Goal: Task Accomplishment & Management: Manage account settings

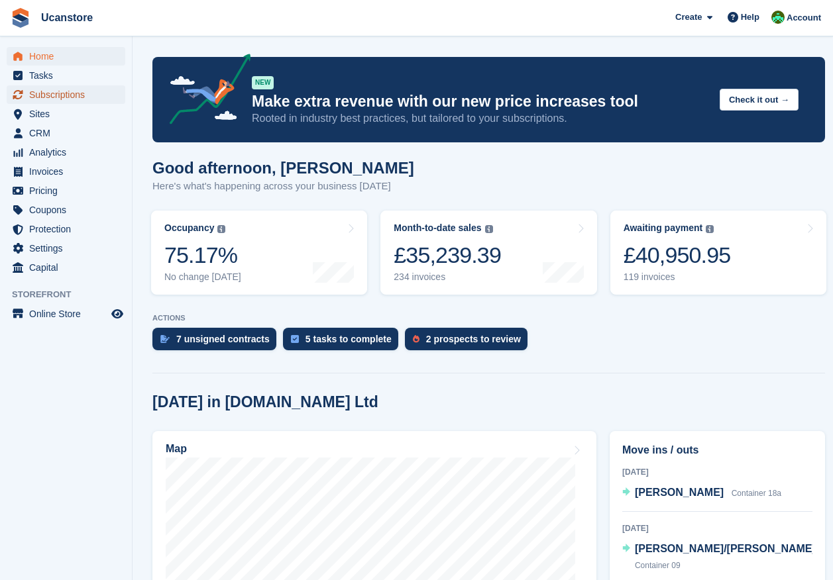
click at [46, 93] on span "Subscriptions" at bounding box center [69, 94] width 80 height 19
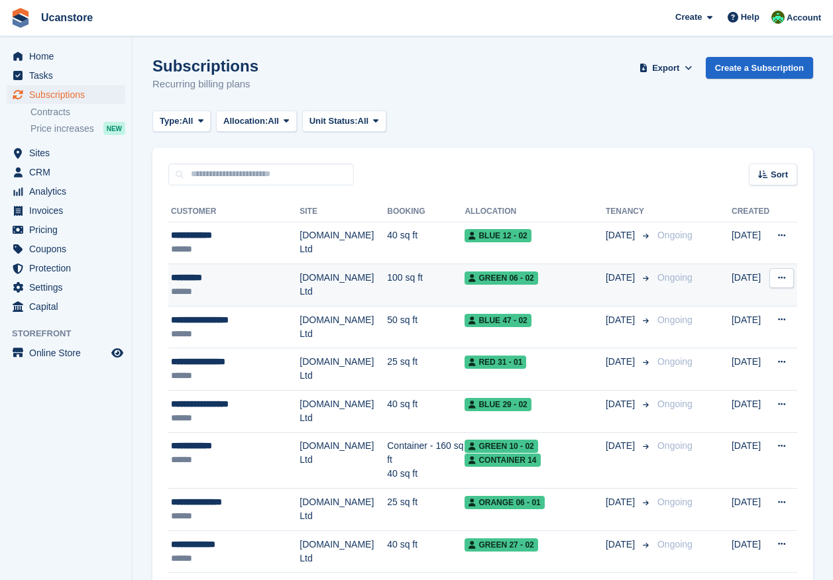
click at [246, 272] on div "*********" at bounding box center [235, 278] width 129 height 14
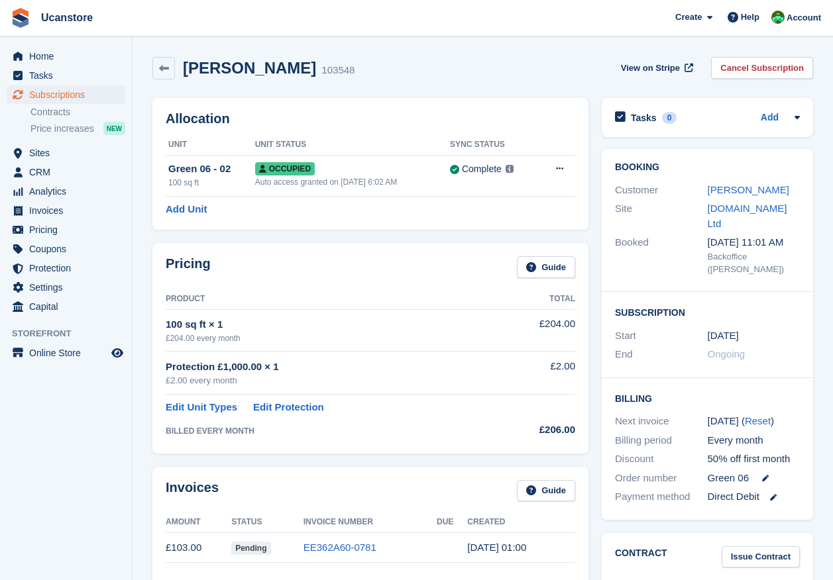
scroll to position [537, 0]
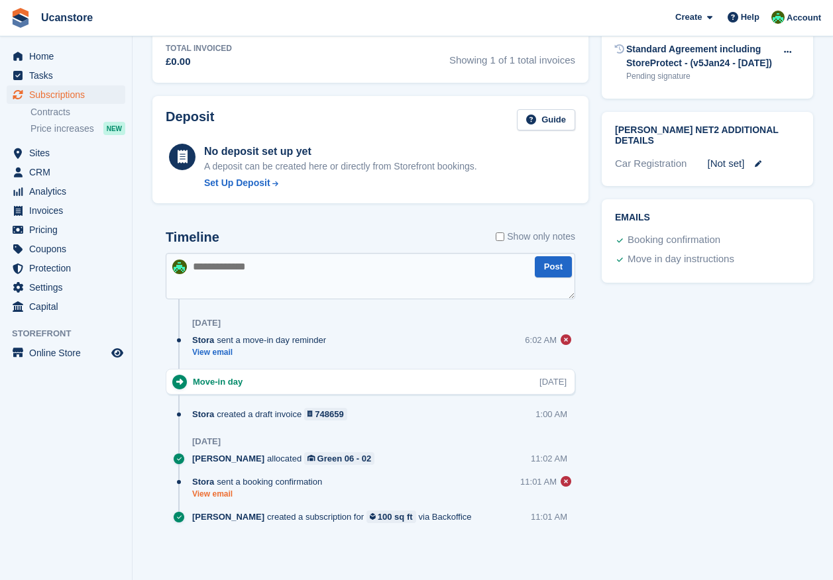
click at [222, 496] on link "View email" at bounding box center [260, 494] width 136 height 11
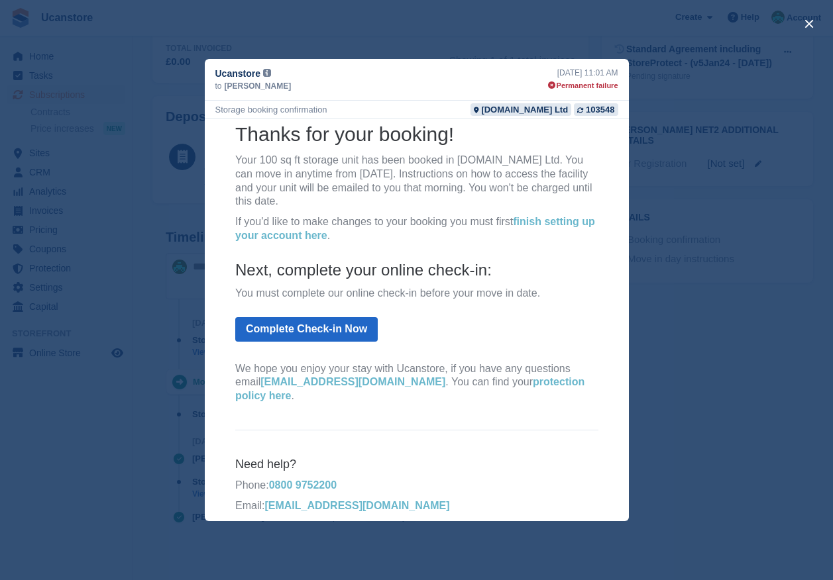
scroll to position [0, 0]
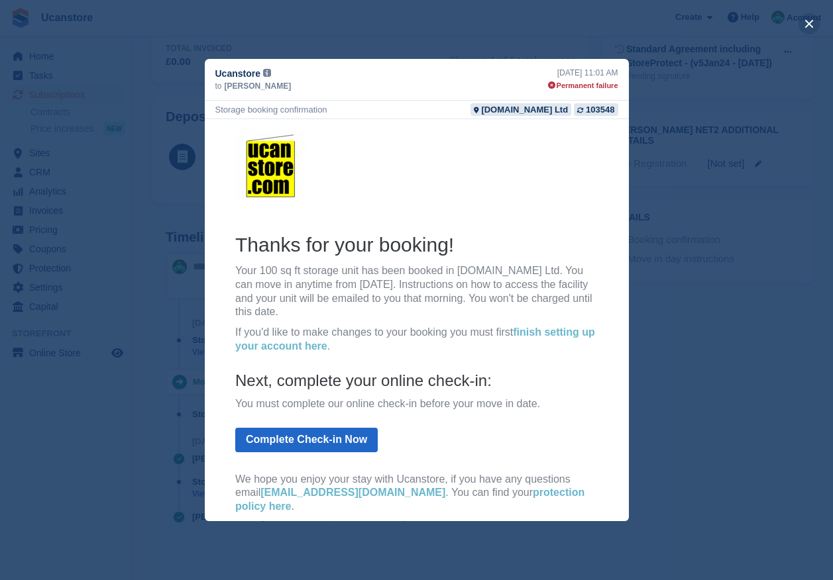
click at [812, 22] on button "close" at bounding box center [808, 23] width 21 height 21
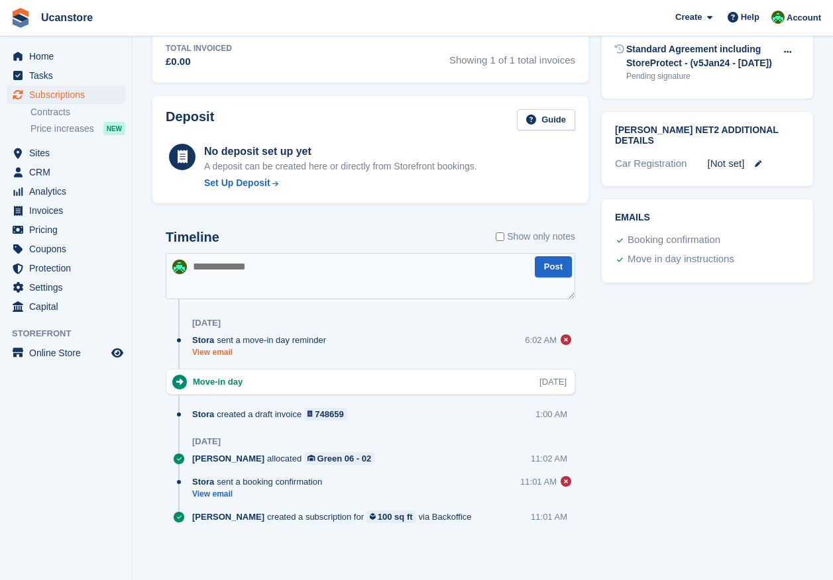
click at [227, 352] on link "View email" at bounding box center [262, 352] width 140 height 11
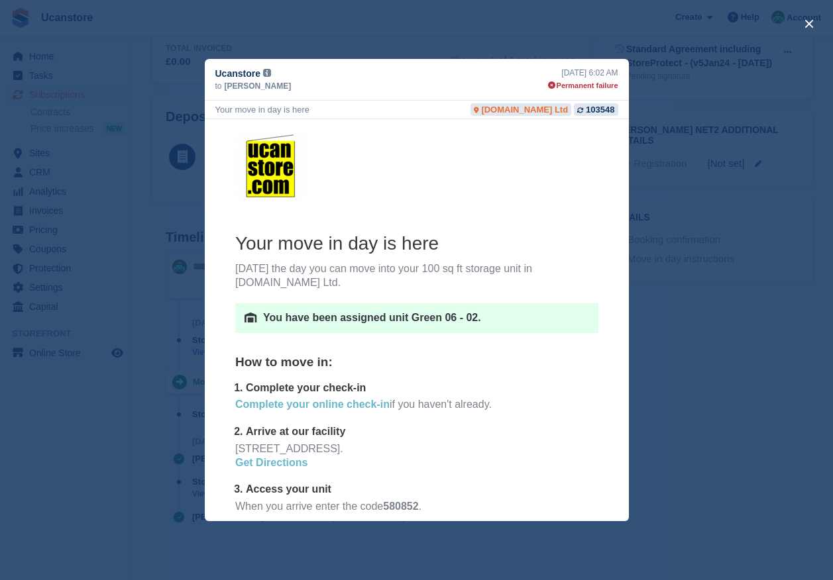
scroll to position [470, 0]
click at [248, 84] on span "Sue Moxon" at bounding box center [258, 86] width 67 height 12
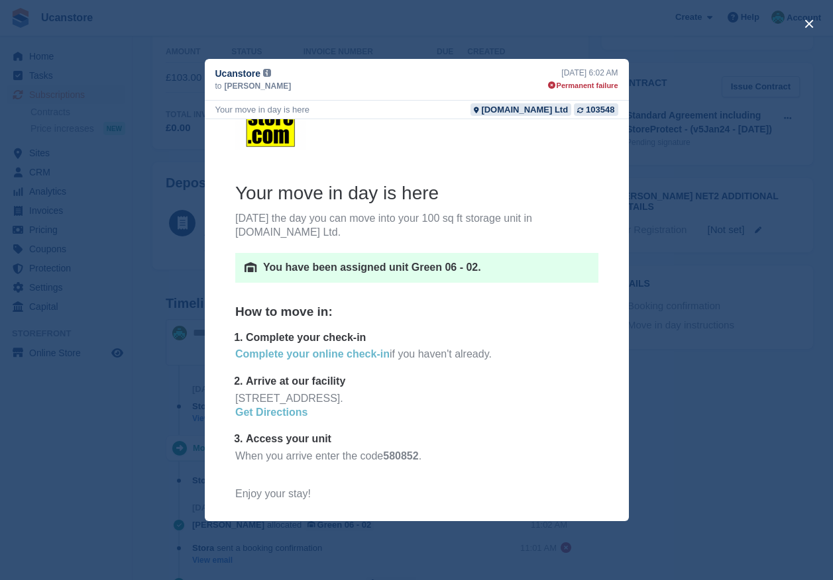
scroll to position [0, 0]
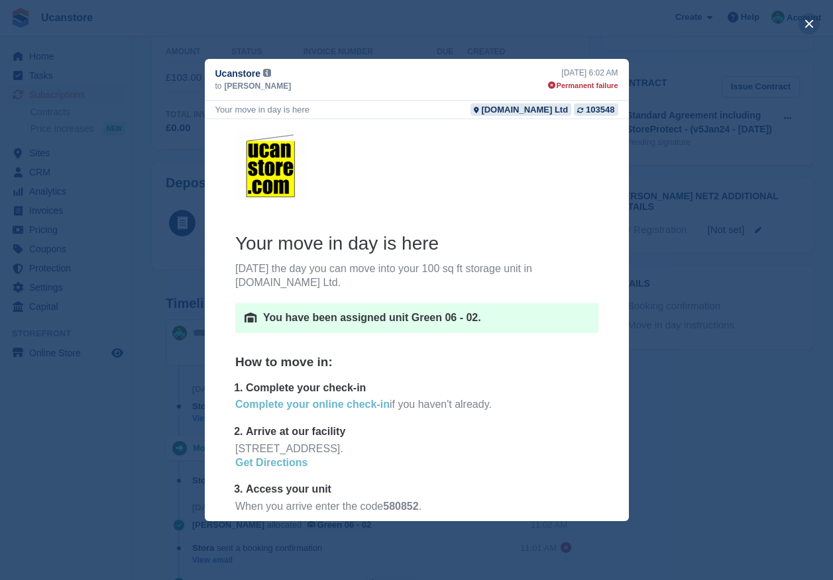
click at [812, 24] on button "close" at bounding box center [808, 23] width 21 height 21
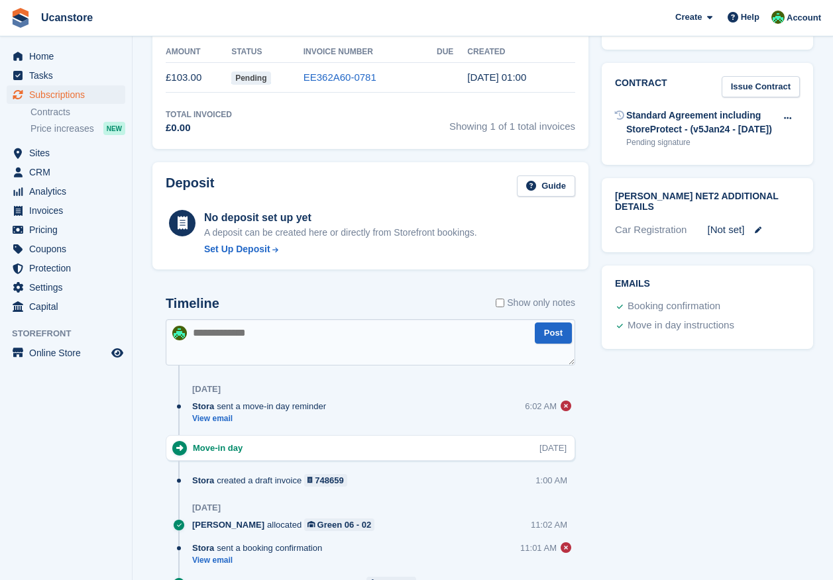
scroll to position [537, 0]
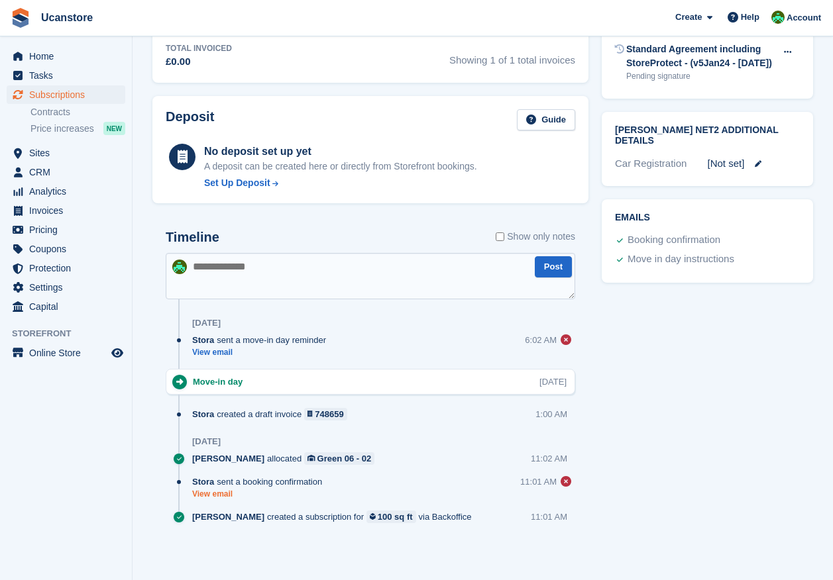
click at [215, 494] on link "View email" at bounding box center [260, 494] width 136 height 11
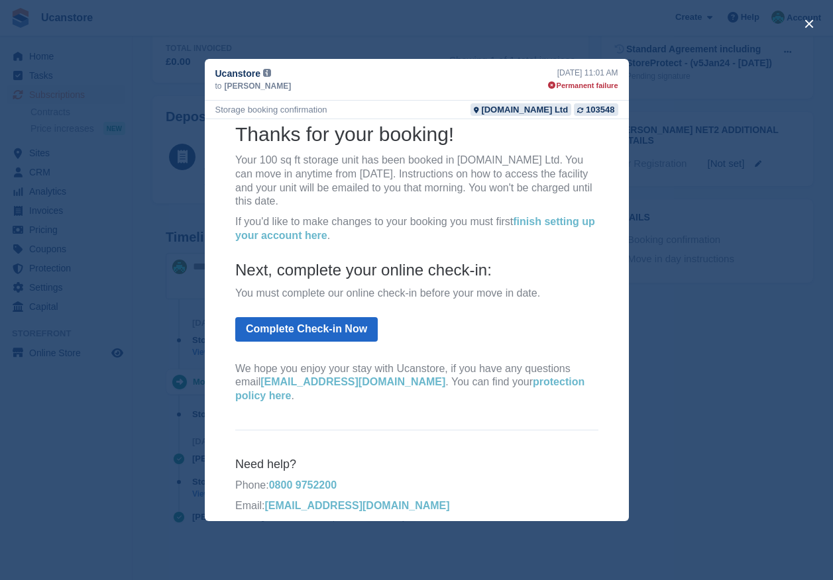
scroll to position [0, 0]
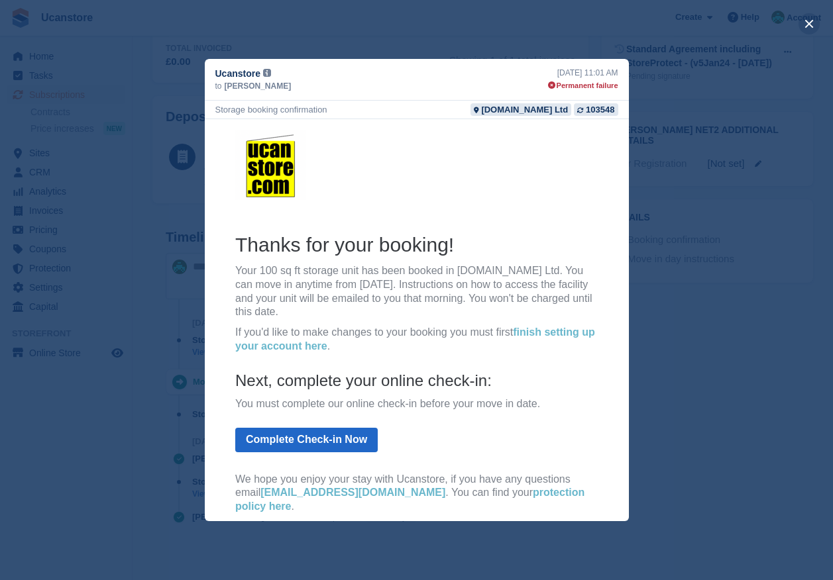
click at [810, 22] on button "close" at bounding box center [808, 23] width 21 height 21
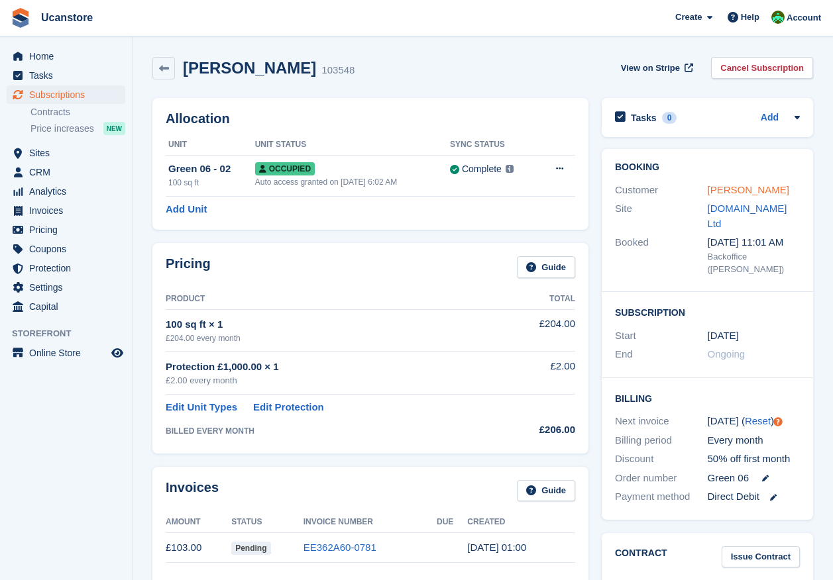
click at [734, 194] on link "[PERSON_NAME]" at bounding box center [749, 189] width 82 height 11
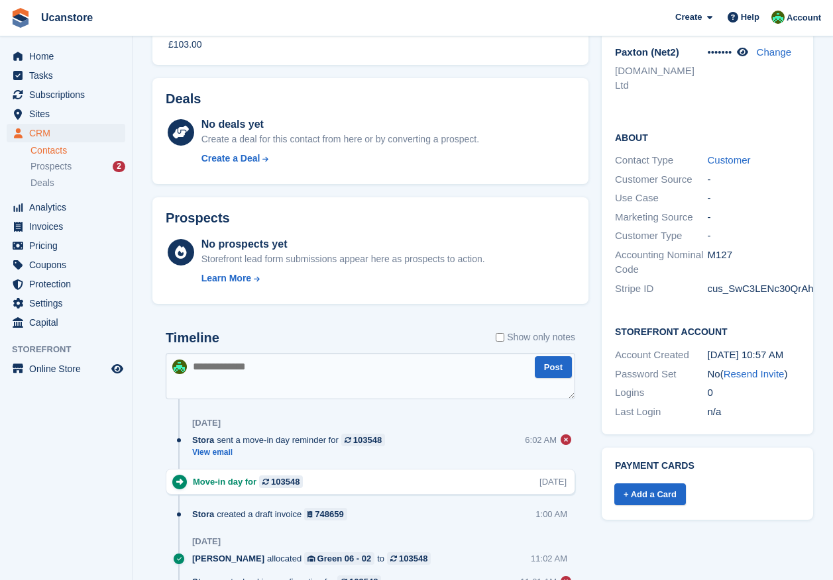
scroll to position [456, 0]
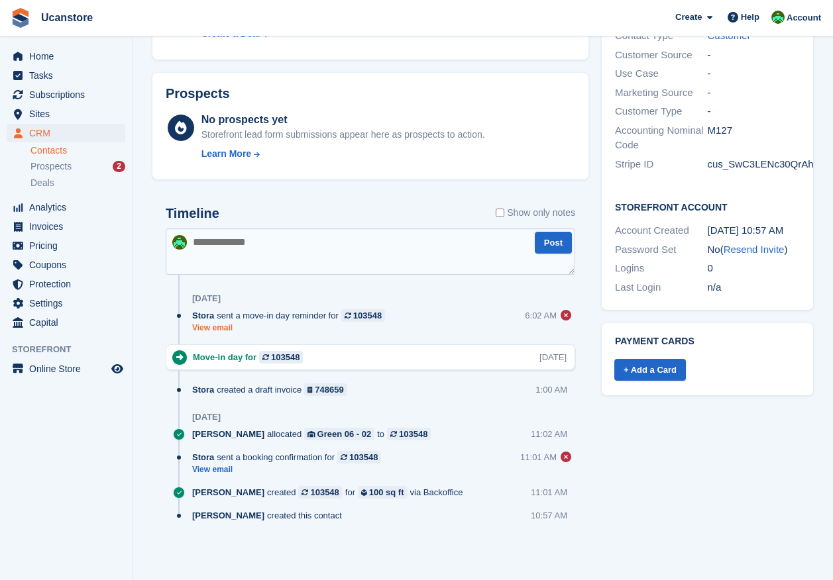
click at [221, 331] on link "View email" at bounding box center [291, 328] width 199 height 11
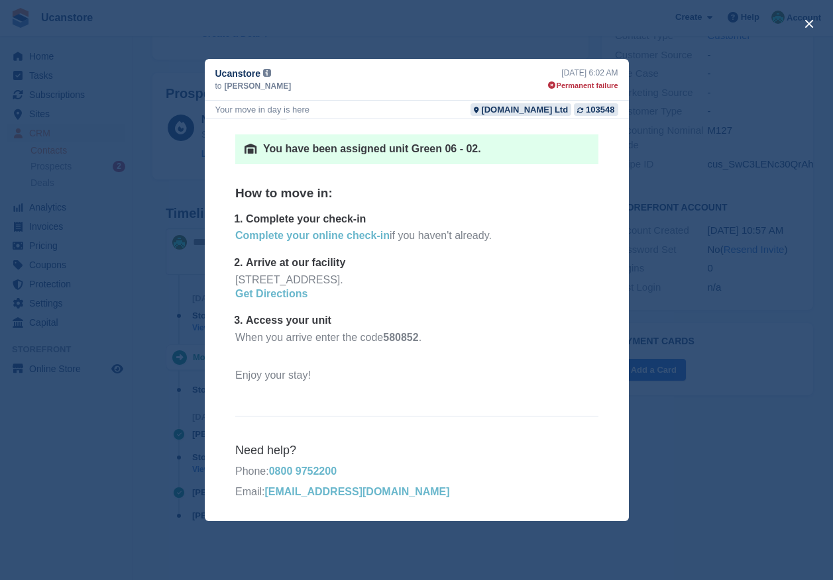
scroll to position [0, 0]
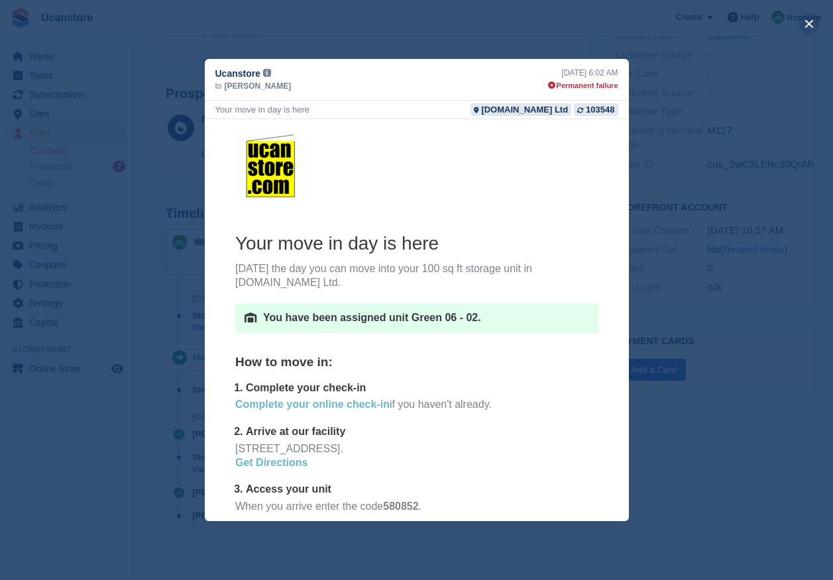
click at [804, 27] on button "close" at bounding box center [808, 23] width 21 height 21
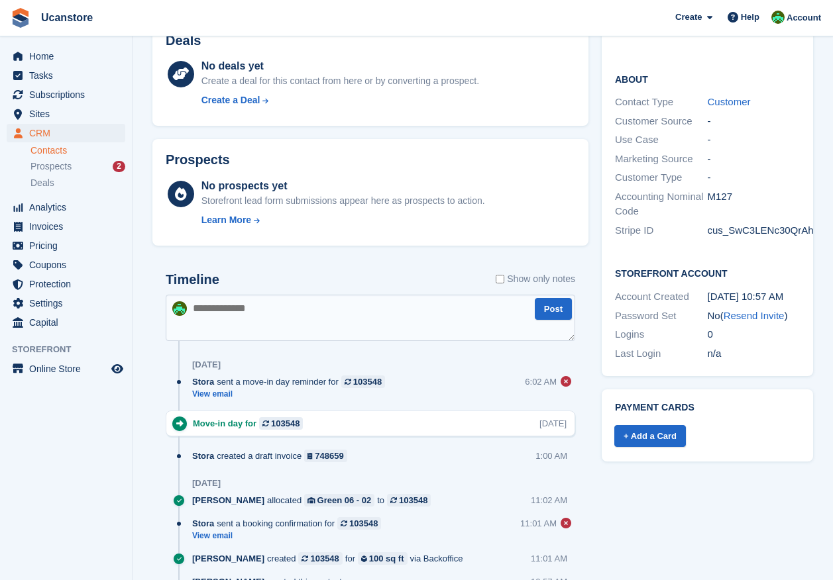
scroll to position [456, 0]
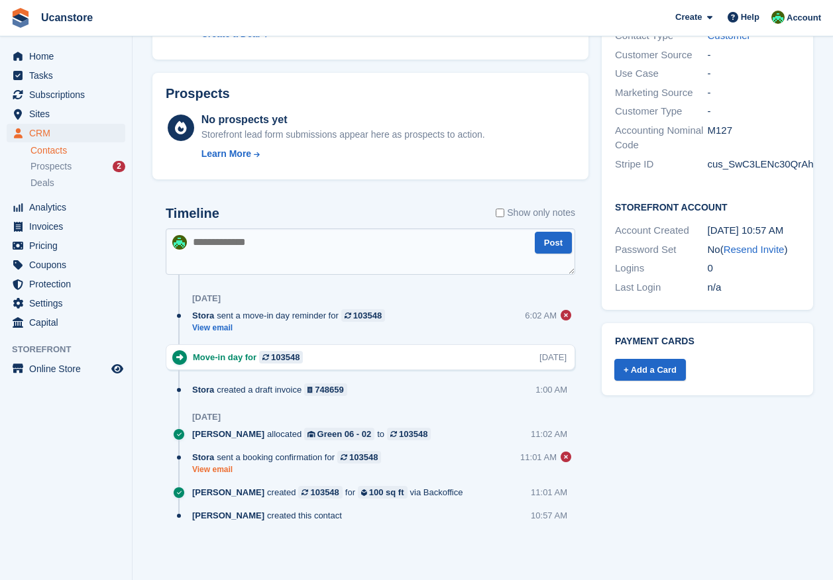
click at [217, 471] on link "View email" at bounding box center [289, 469] width 195 height 11
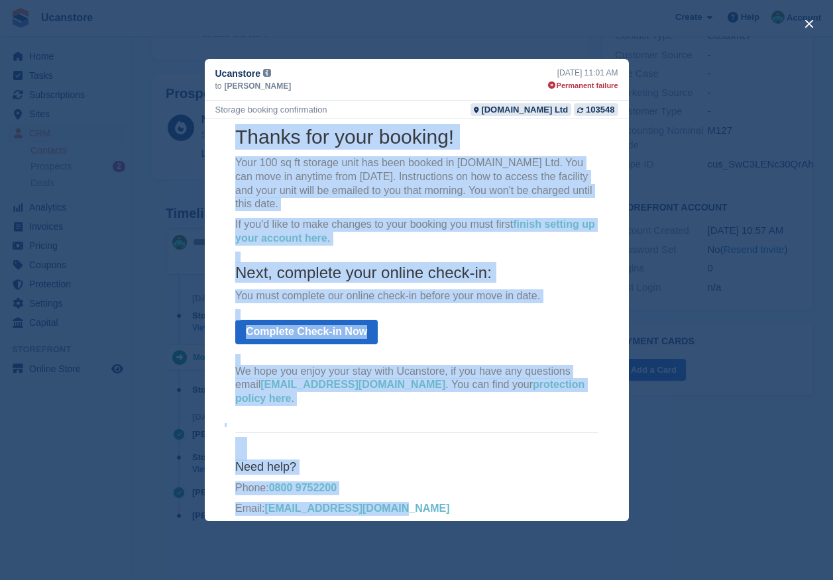
scroll to position [0, 0]
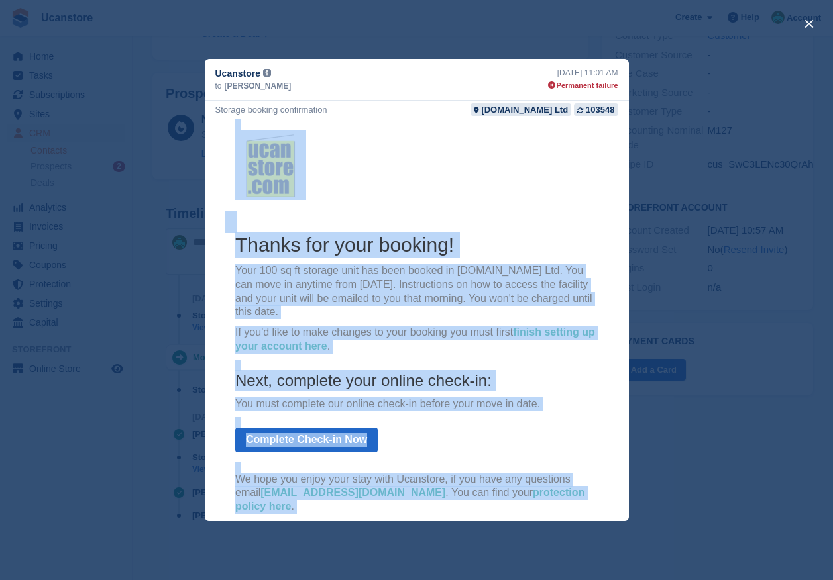
drag, startPoint x: 404, startPoint y: 498, endPoint x: 217, endPoint y: 78, distance: 458.9
click at [217, 119] on html "Thanks for your booking! Your 100 sq ft storage unit has been booked in Ucansto…" at bounding box center [416, 380] width 424 height 522
copy center "Thanks for your booking! Your 100 sq ft storage unit has been booked in Ucansto…"
click at [394, 291] on p "Your 100 sq ft storage unit has been booked in Ucanstore.com Ltd. You can move …" at bounding box center [416, 291] width 363 height 55
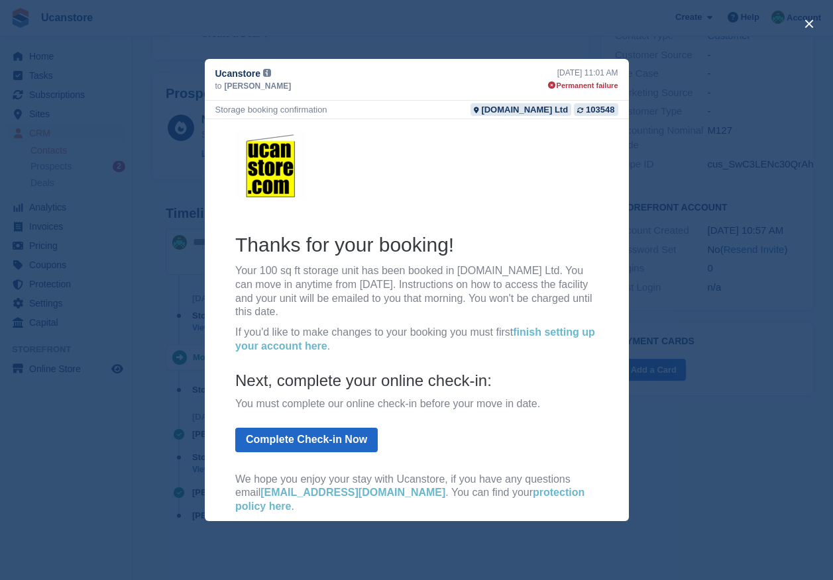
click at [546, 353] on p "If you'd like to make changes to your booking you must first finish setting up …" at bounding box center [416, 340] width 363 height 28
click at [350, 302] on p "Your 100 sq ft storage unit has been booked in Ucanstore.com Ltd. You can move …" at bounding box center [416, 291] width 363 height 55
click at [545, 332] on link "finish setting up your account here" at bounding box center [415, 339] width 360 height 25
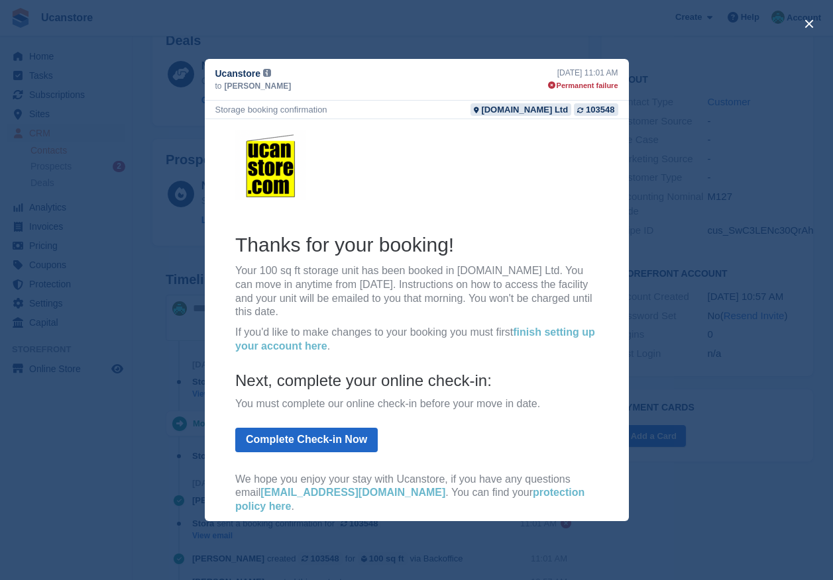
click at [347, 338] on p "If you'd like to make changes to your booking you must first finish setting up …" at bounding box center [416, 340] width 363 height 28
click at [802, 23] on button "close" at bounding box center [808, 23] width 21 height 21
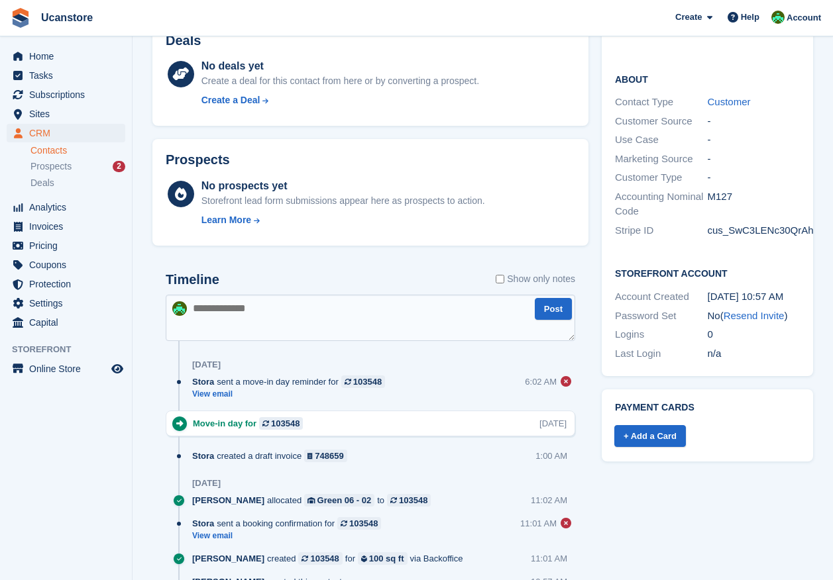
scroll to position [456, 0]
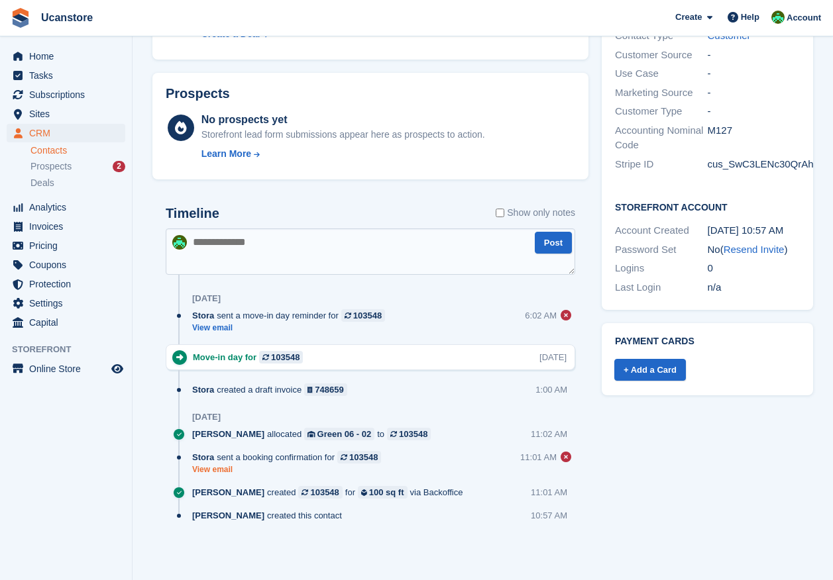
click at [210, 472] on link "View email" at bounding box center [289, 469] width 195 height 11
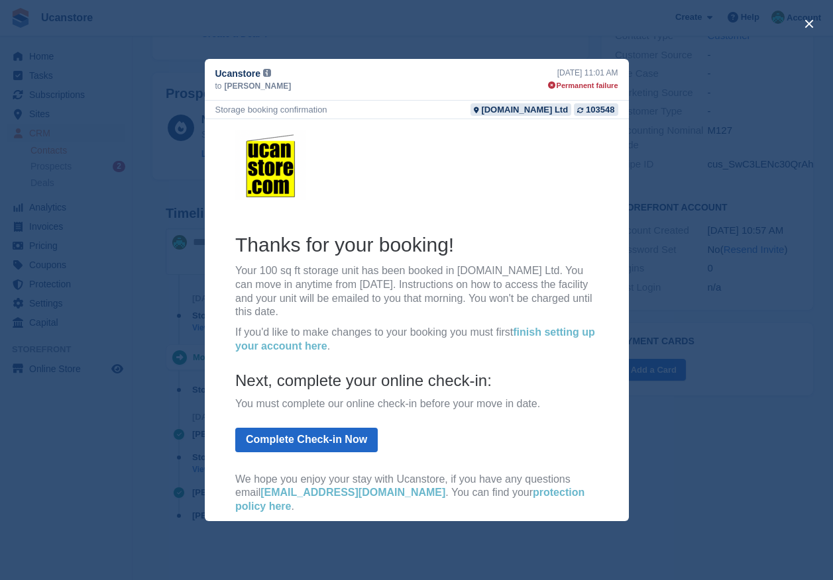
scroll to position [0, 0]
click at [802, 24] on button "close" at bounding box center [808, 23] width 21 height 21
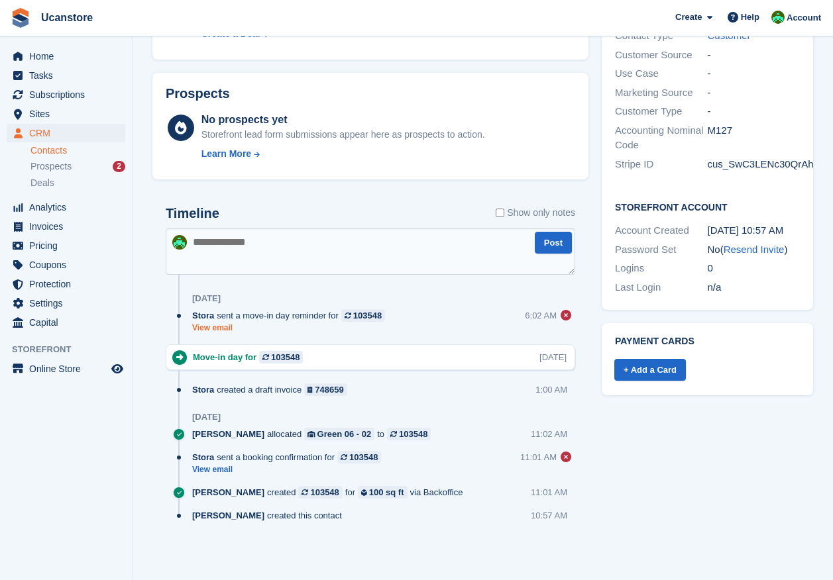
click at [227, 329] on link "View email" at bounding box center [291, 328] width 199 height 11
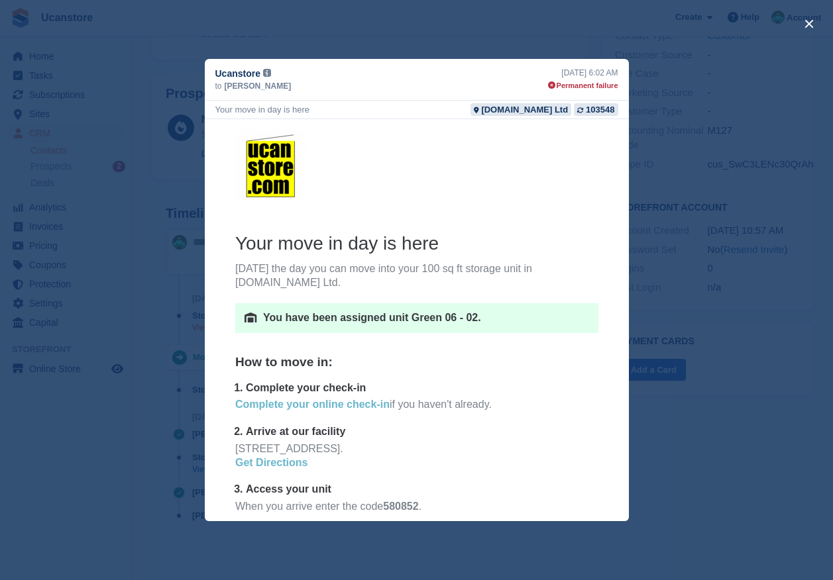
scroll to position [133, 0]
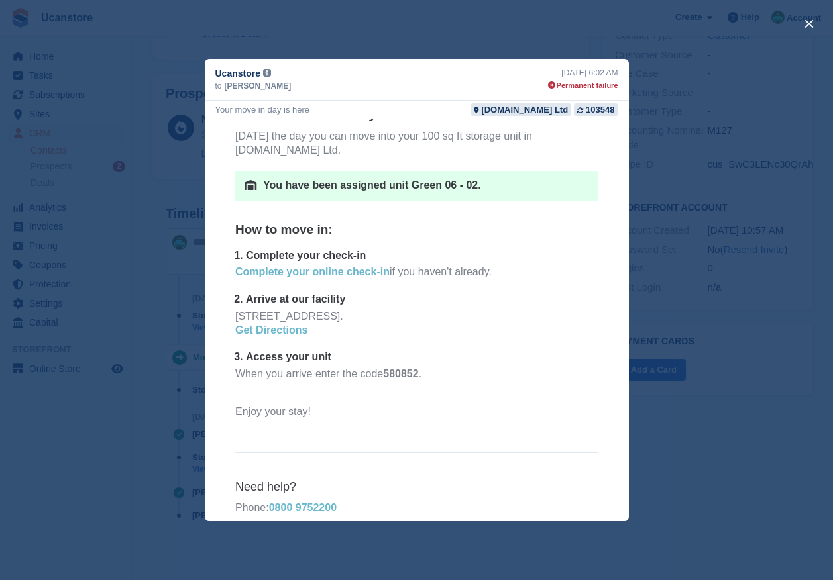
click at [270, 271] on link "Complete your online check-in" at bounding box center [312, 271] width 154 height 11
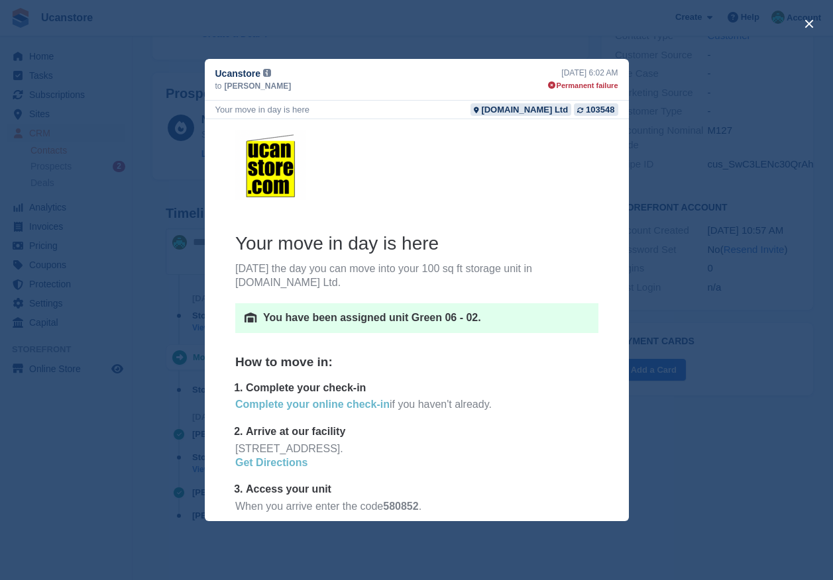
scroll to position [183, 0]
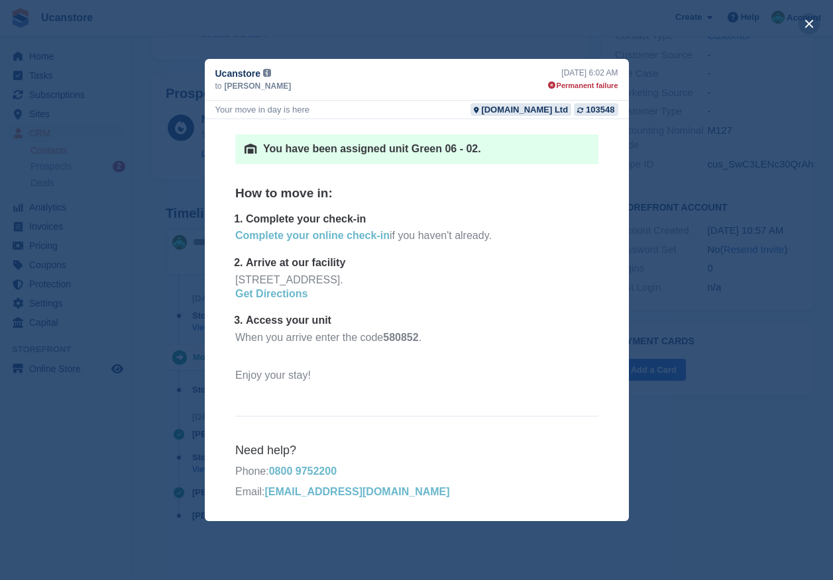
click at [812, 26] on button "close" at bounding box center [808, 23] width 21 height 21
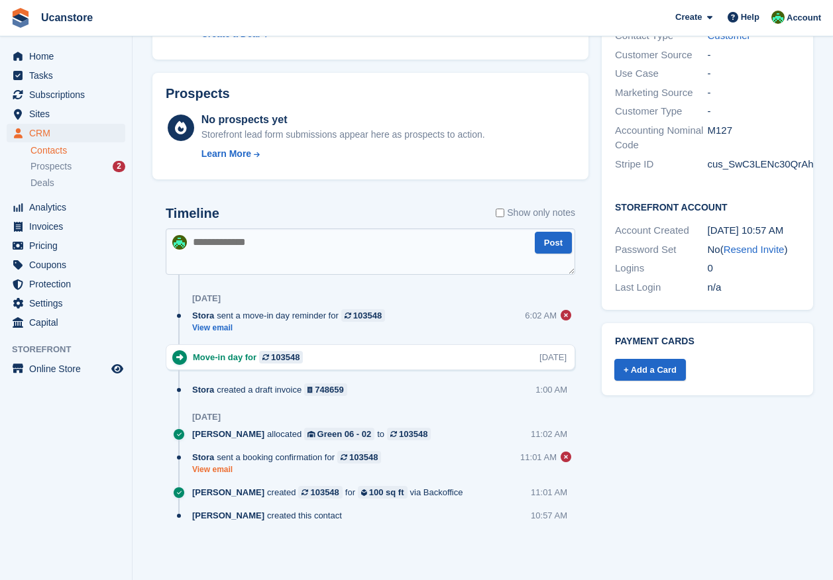
click at [219, 474] on link "View email" at bounding box center [289, 469] width 195 height 11
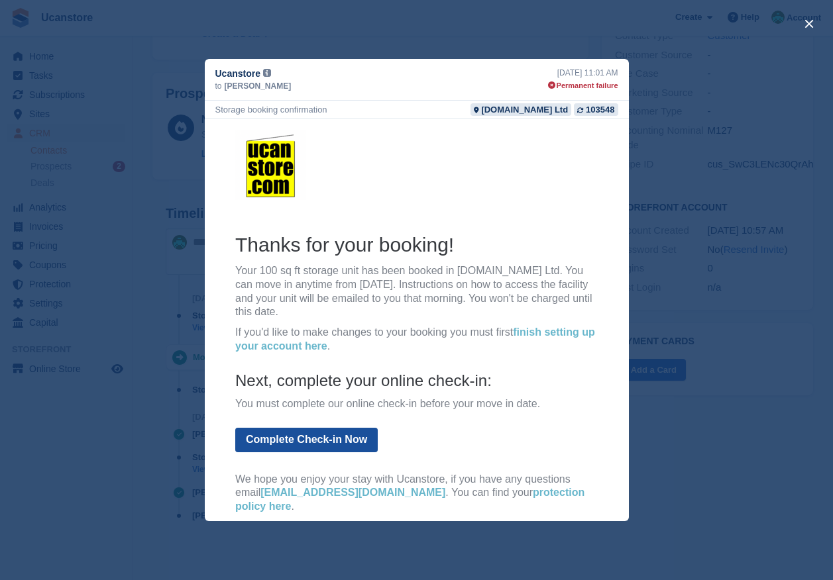
click at [334, 443] on link "Complete Check-in Now" at bounding box center [306, 440] width 142 height 25
click at [815, 24] on button "close" at bounding box center [808, 23] width 21 height 21
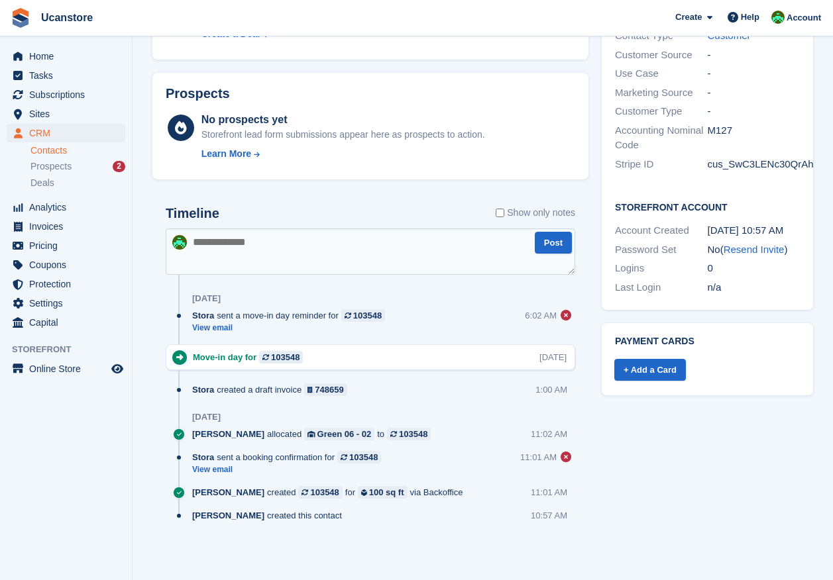
click at [49, 148] on link "Contacts" at bounding box center [77, 150] width 95 height 13
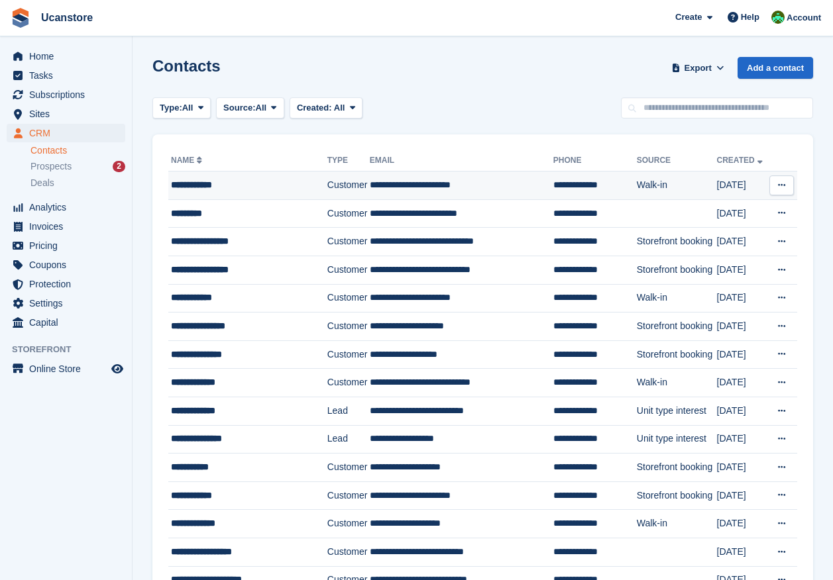
click at [207, 182] on div "**********" at bounding box center [245, 185] width 148 height 14
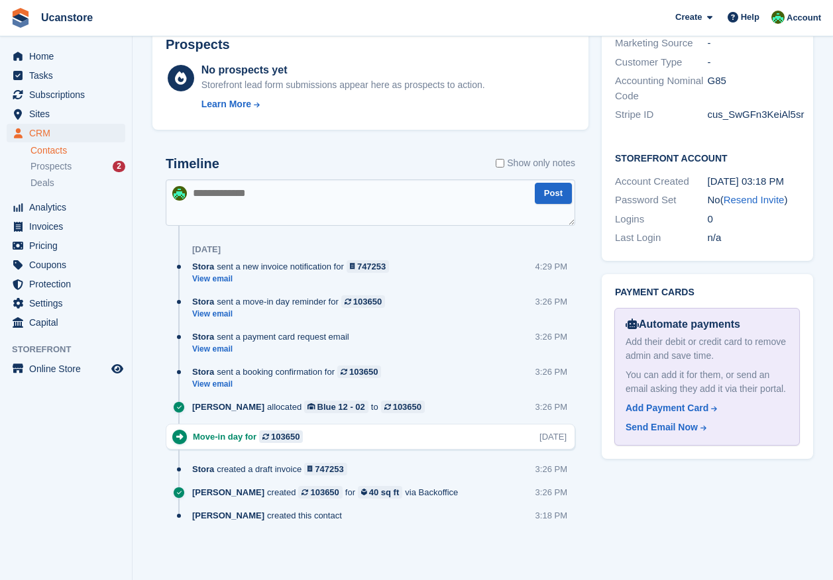
scroll to position [225, 0]
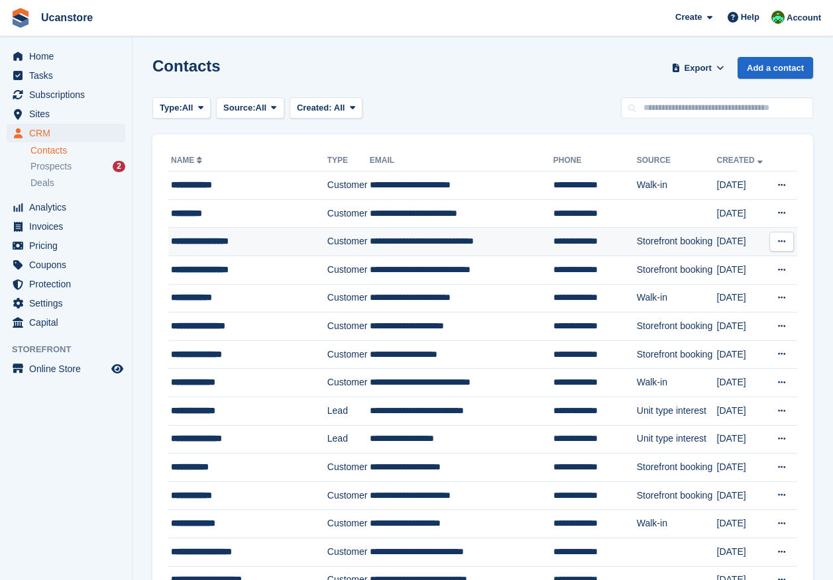
click at [214, 245] on div "**********" at bounding box center [245, 242] width 148 height 14
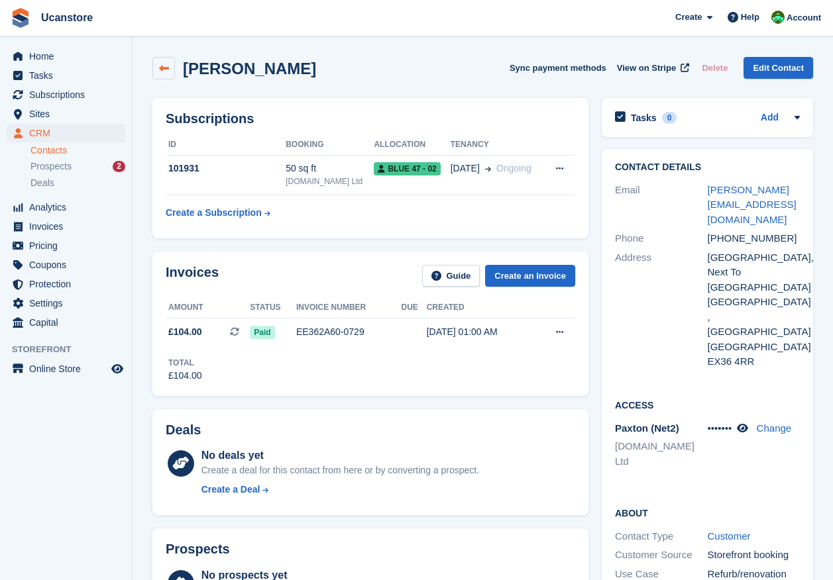
click at [161, 68] on icon at bounding box center [164, 69] width 10 height 10
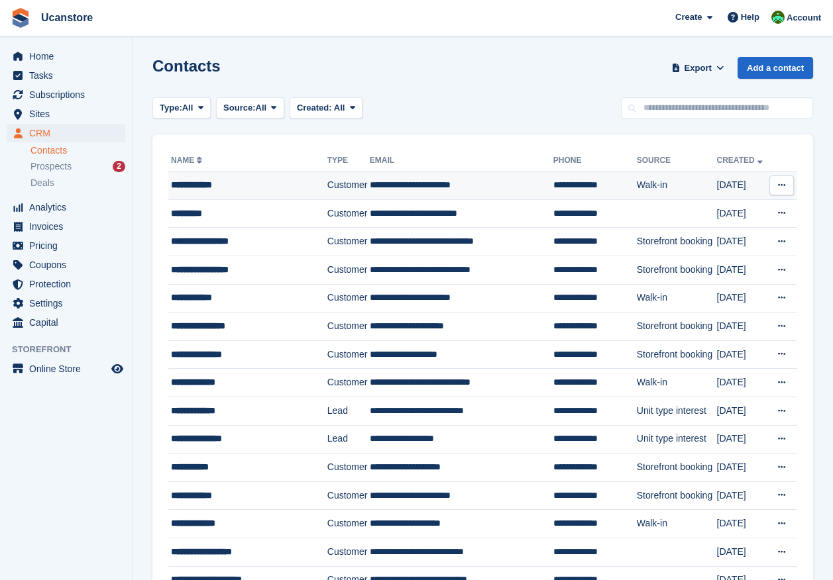
scroll to position [66, 0]
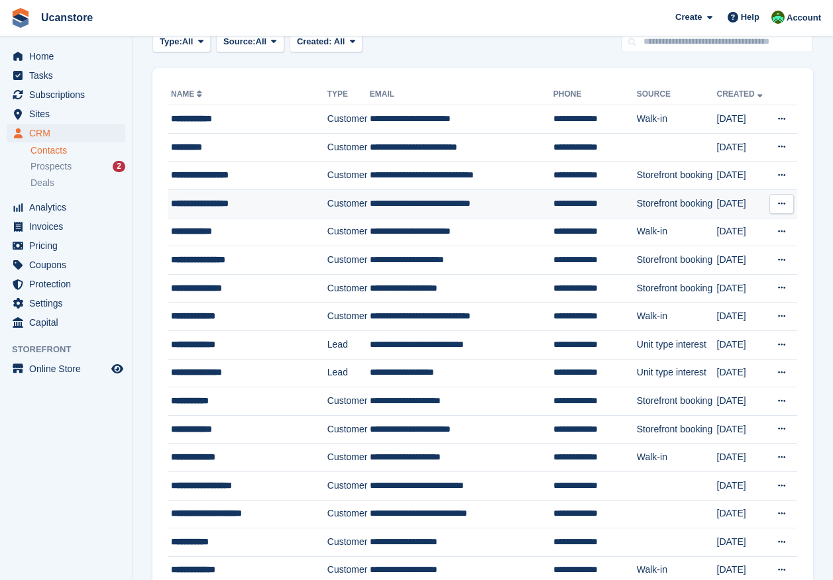
click at [286, 215] on td "**********" at bounding box center [247, 204] width 159 height 28
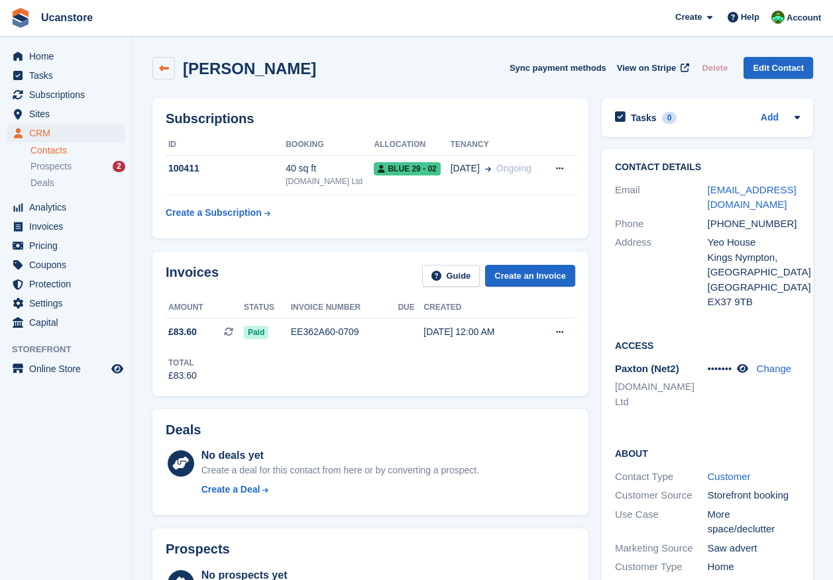
click at [162, 67] on icon at bounding box center [164, 69] width 10 height 10
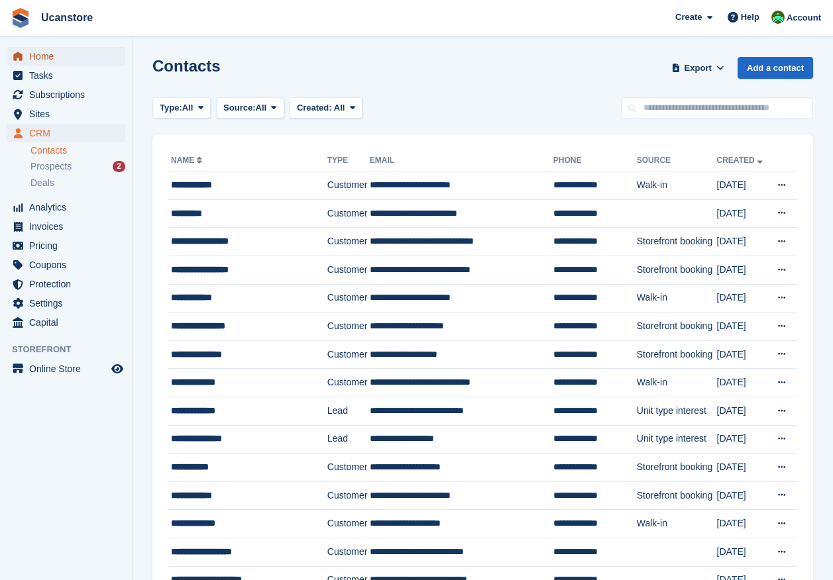
click at [49, 52] on span "Home" at bounding box center [69, 56] width 80 height 19
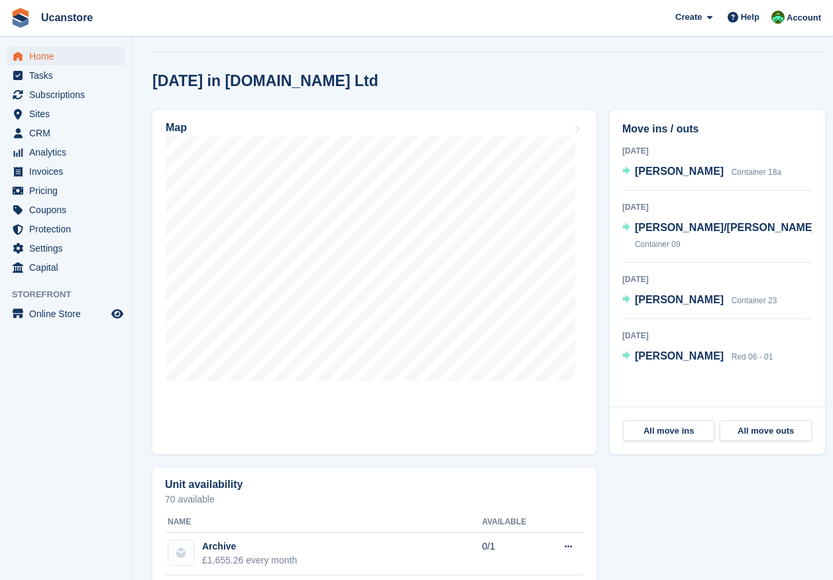
scroll to position [56, 0]
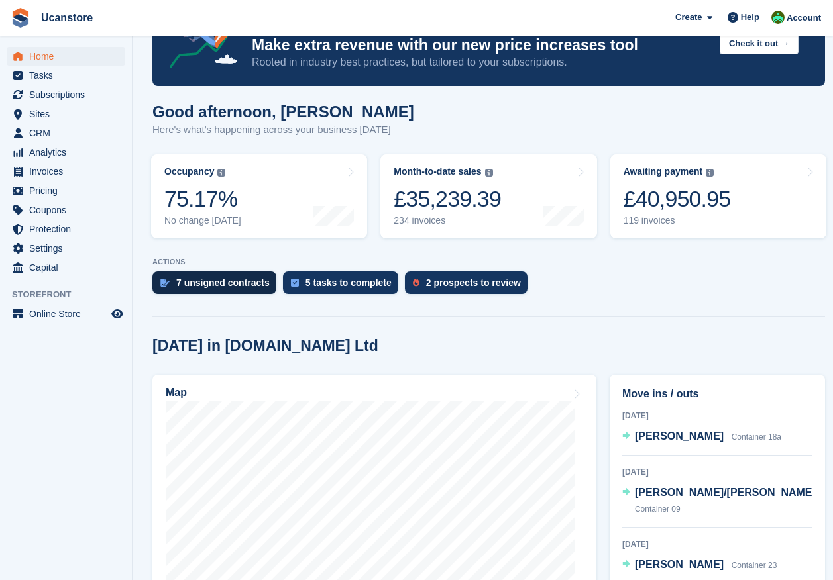
click at [222, 278] on div "7 unsigned contracts" at bounding box center [222, 283] width 93 height 11
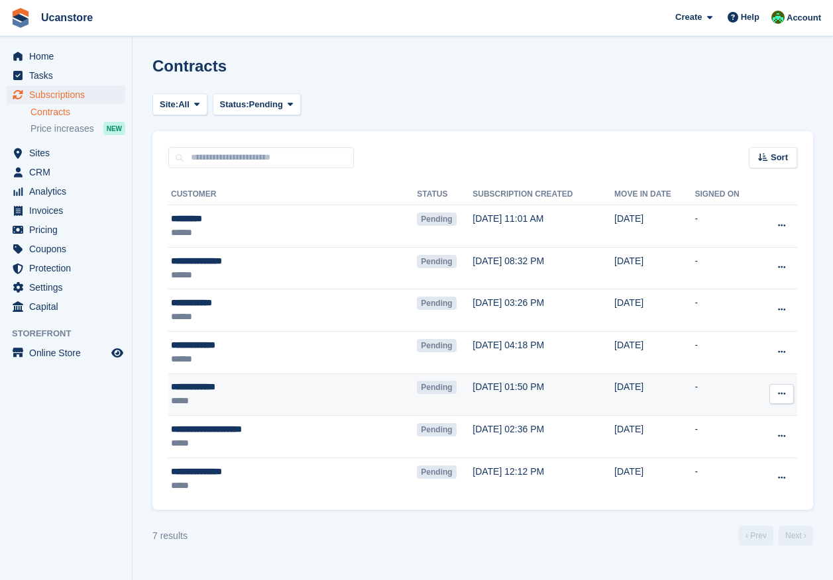
click at [241, 392] on div "**********" at bounding box center [257, 387] width 173 height 14
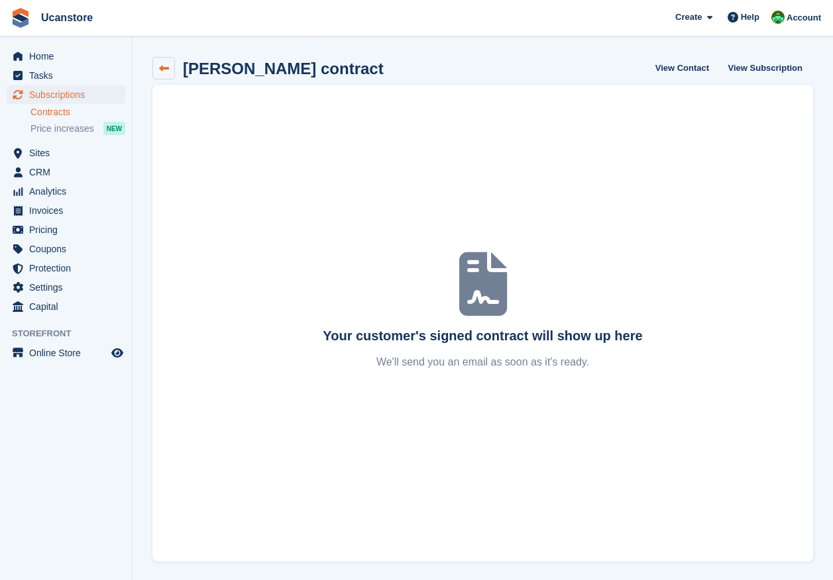
click at [160, 73] on icon at bounding box center [164, 69] width 10 height 10
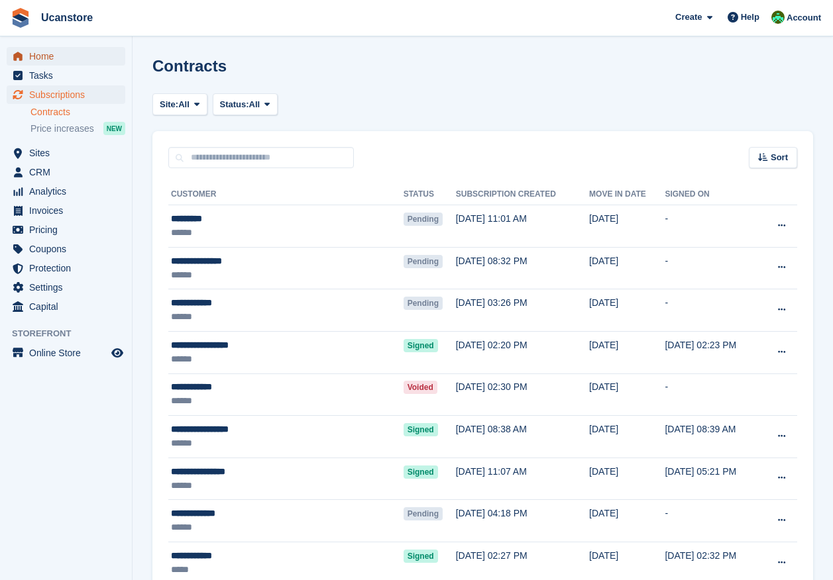
click at [52, 52] on span "Home" at bounding box center [69, 56] width 80 height 19
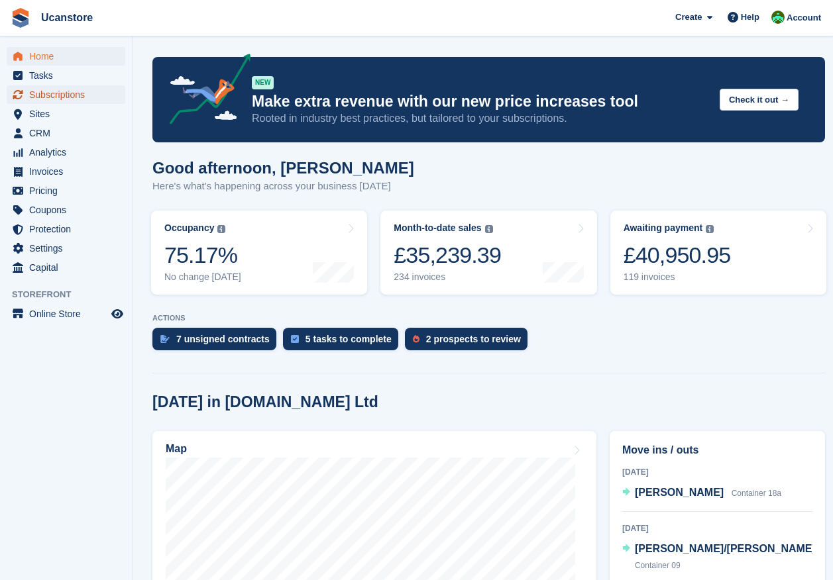
click at [64, 94] on span "Subscriptions" at bounding box center [69, 94] width 80 height 19
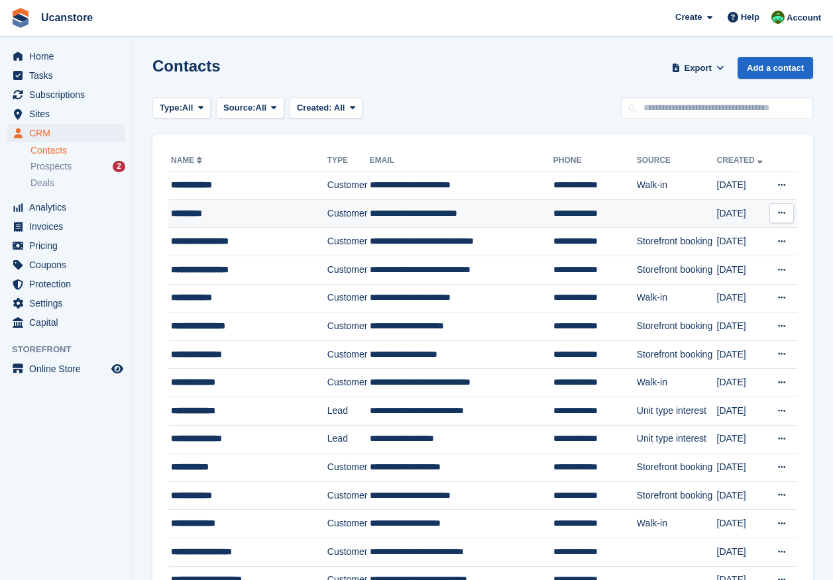
click at [327, 207] on td "Customer" at bounding box center [348, 213] width 42 height 28
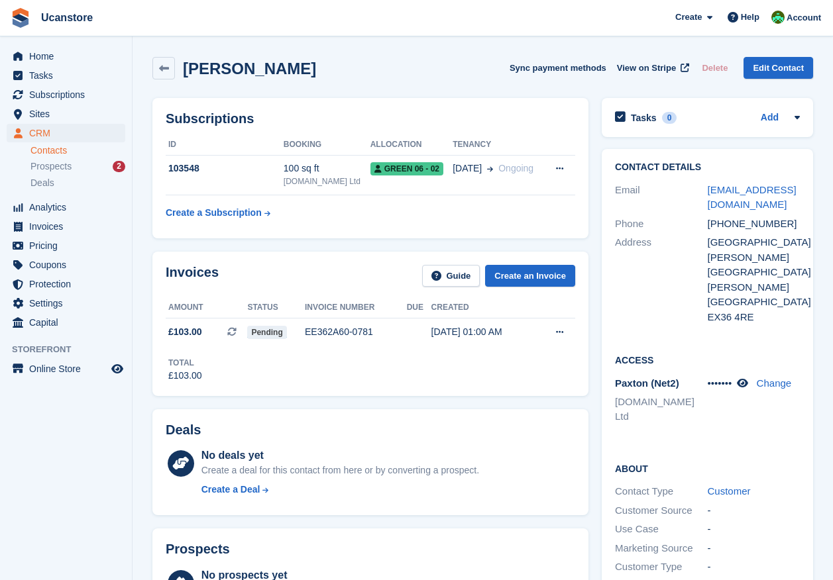
scroll to position [331, 0]
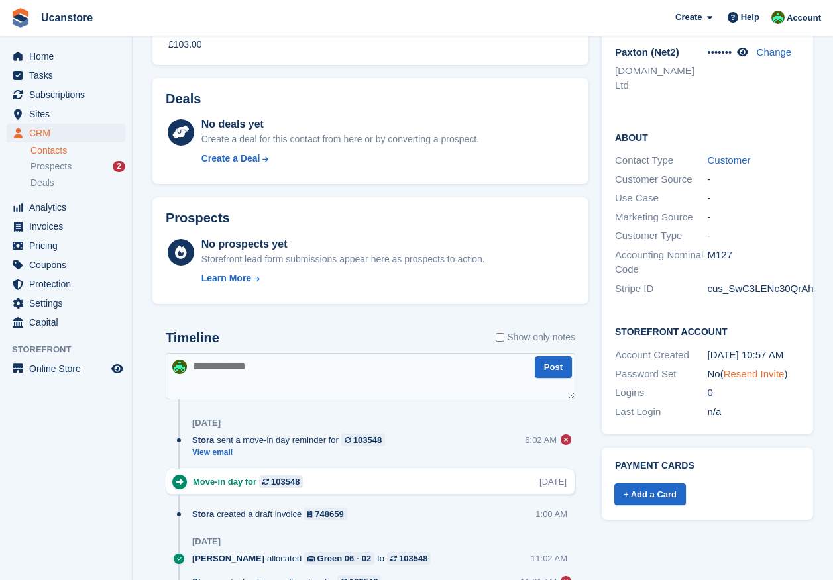
click at [748, 368] on link "Resend Invite" at bounding box center [754, 373] width 61 height 11
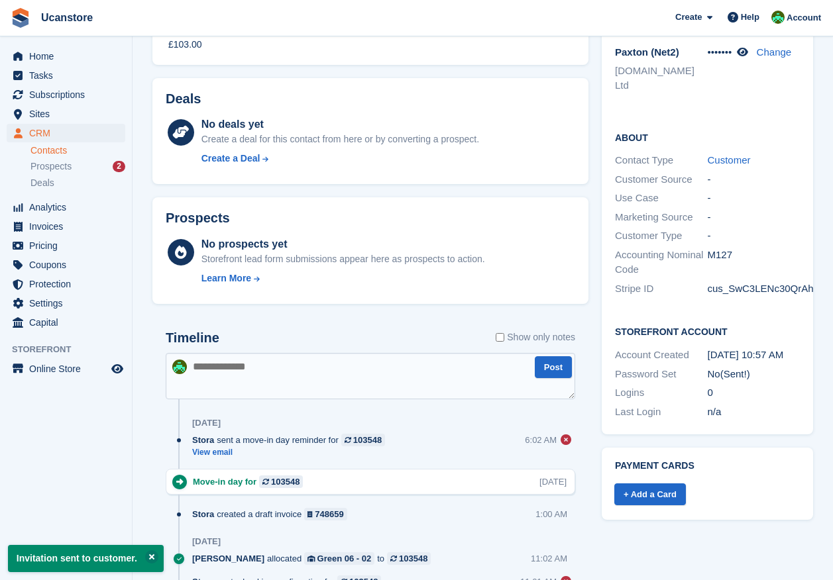
scroll to position [456, 0]
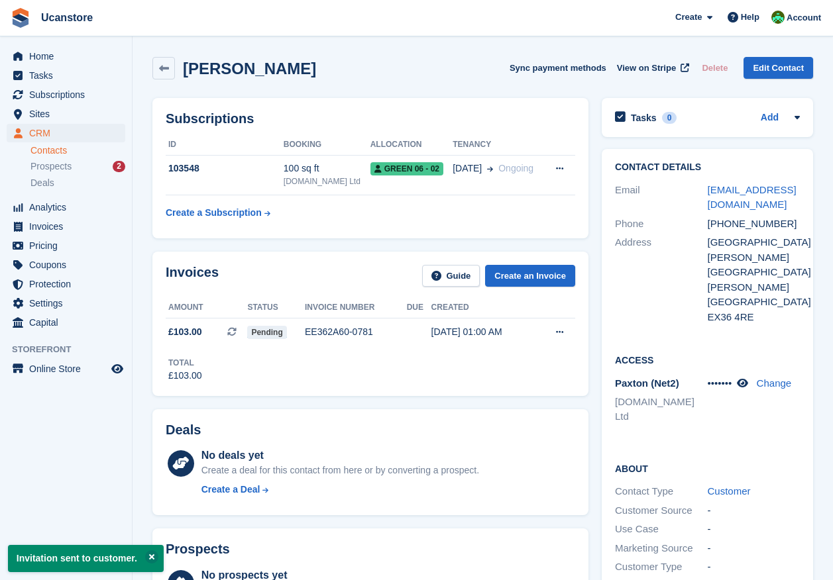
scroll to position [258, 0]
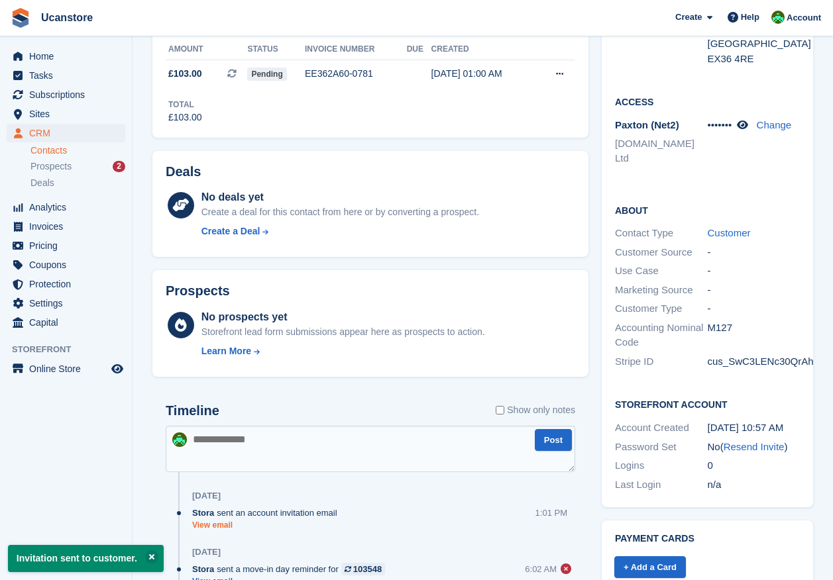
click at [215, 522] on link "View email" at bounding box center [268, 525] width 152 height 11
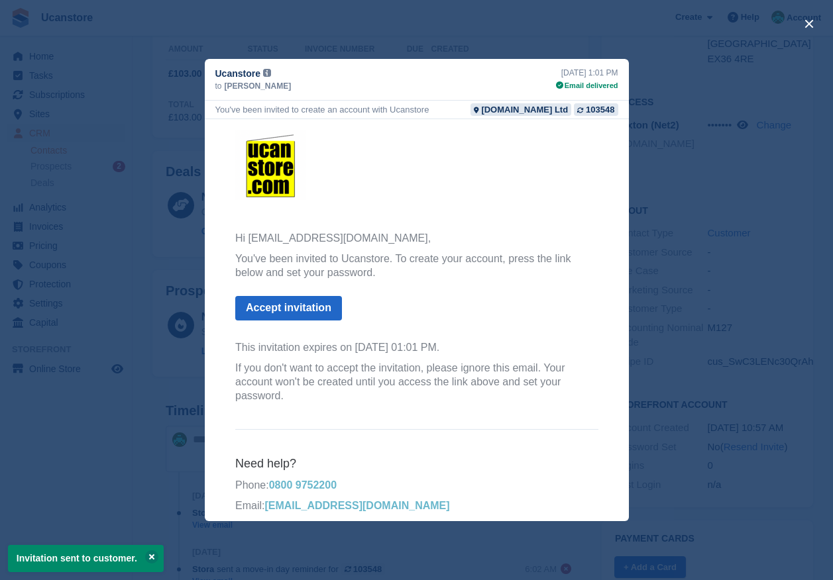
scroll to position [0, 0]
click at [802, 23] on button "close" at bounding box center [808, 23] width 21 height 21
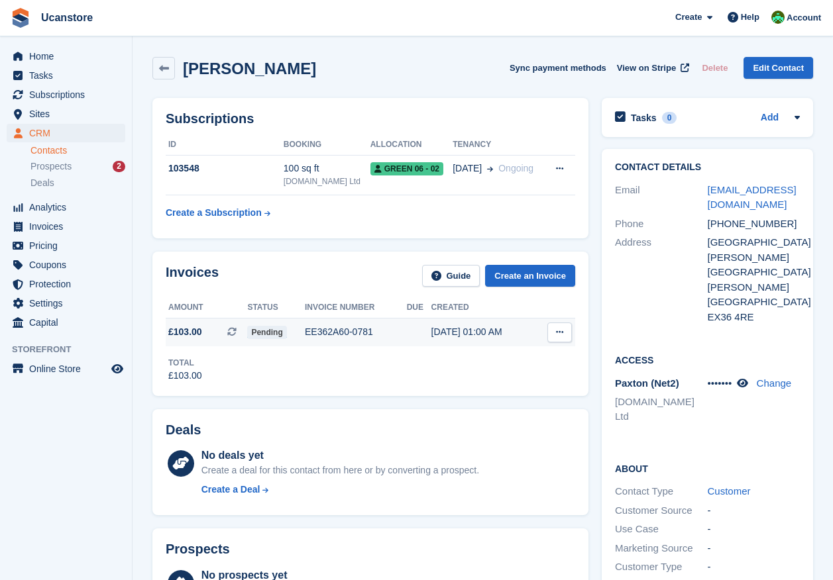
click at [343, 331] on div "EE362A60-0781" at bounding box center [356, 332] width 102 height 14
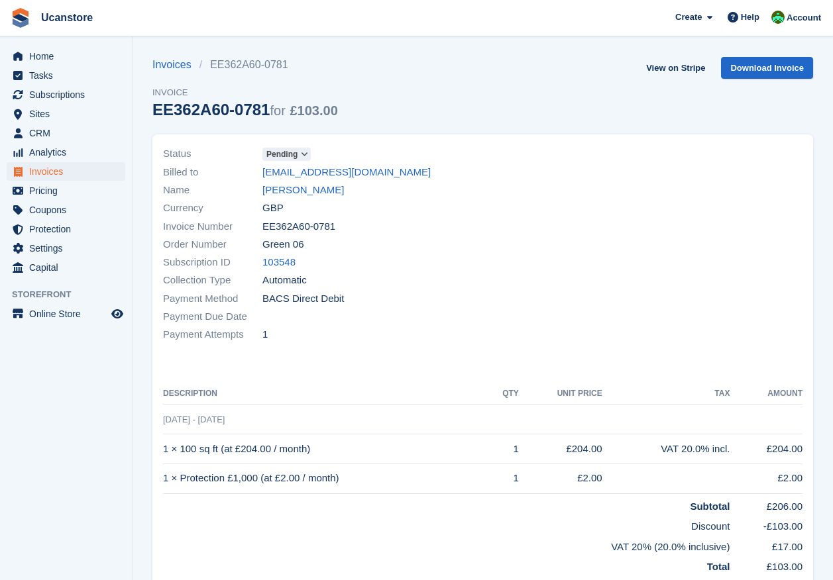
scroll to position [133, 0]
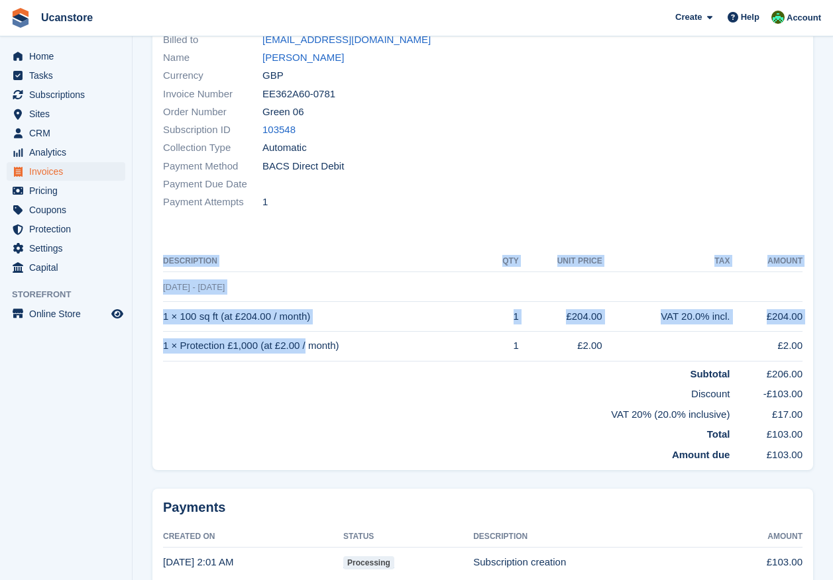
drag, startPoint x: 162, startPoint y: 346, endPoint x: 224, endPoint y: 350, distance: 61.8
click at [224, 350] on div "Status Pending Billed to [EMAIL_ADDRESS][DOMAIN_NAME] Name [PERSON_NAME] Curren…" at bounding box center [482, 236] width 661 height 468
click at [224, 350] on td "1 × Protection £1,000 (at £2.00 / month)" at bounding box center [325, 346] width 325 height 30
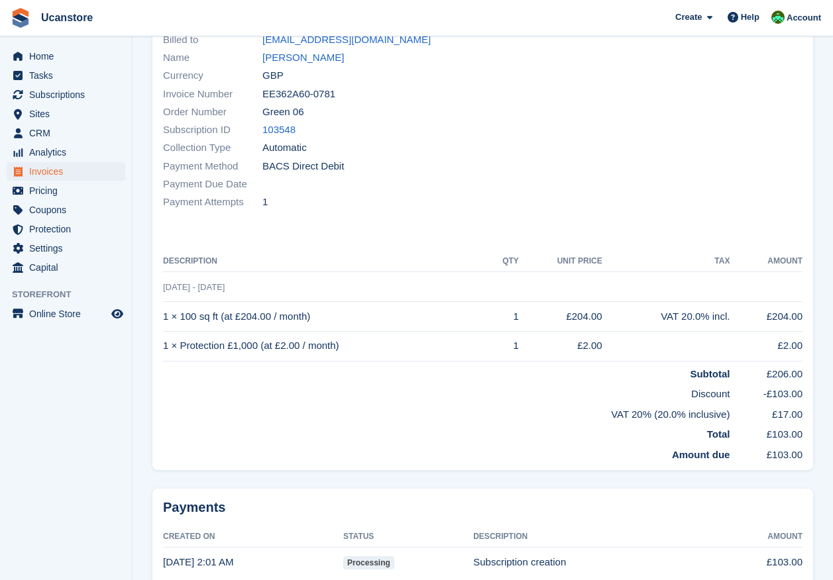
drag, startPoint x: 801, startPoint y: 348, endPoint x: 214, endPoint y: 347, distance: 587.1
click at [214, 347] on tr "1 × Protection £1,000 (at £2.00 / month) 1 £2.00 £2.00" at bounding box center [482, 346] width 639 height 30
drag, startPoint x: 214, startPoint y: 347, endPoint x: 232, endPoint y: 363, distance: 24.4
click at [232, 363] on td "Subtotal" at bounding box center [446, 371] width 567 height 21
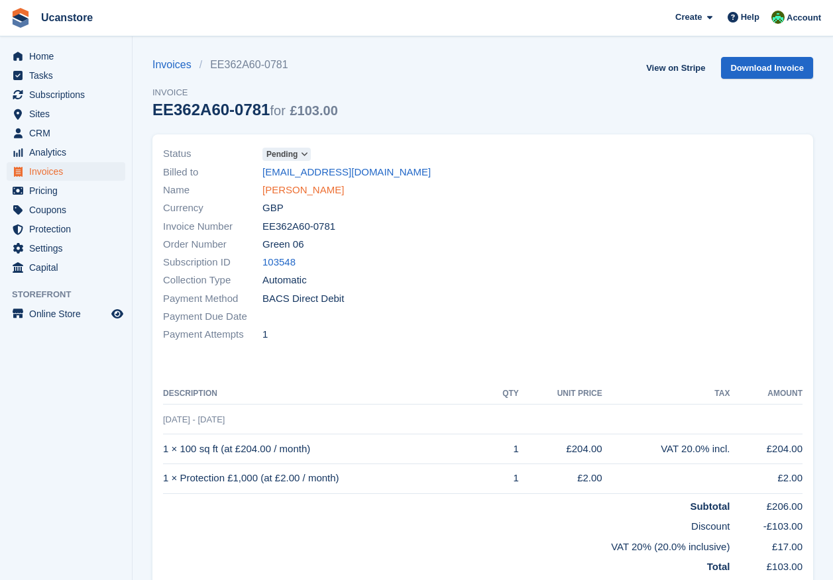
click at [282, 194] on link "Sue Moxon" at bounding box center [303, 190] width 82 height 15
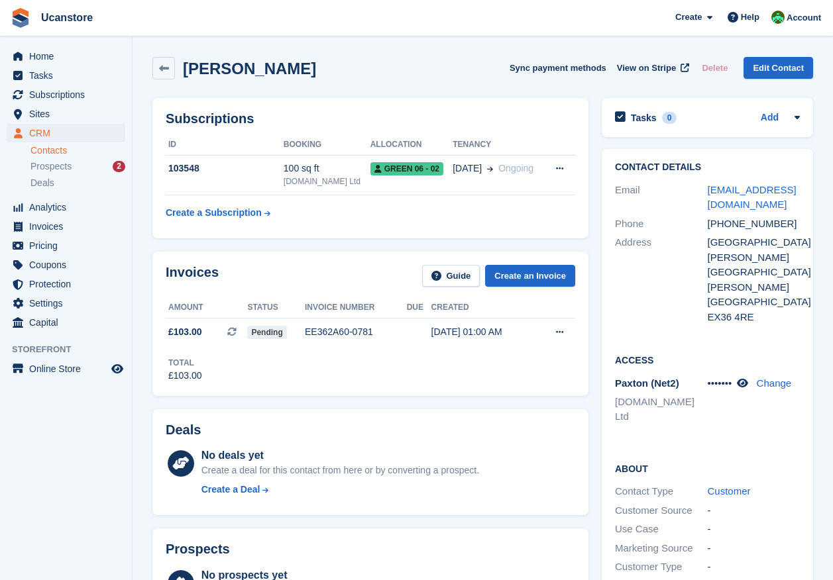
click at [46, 148] on link "Contacts" at bounding box center [77, 150] width 95 height 13
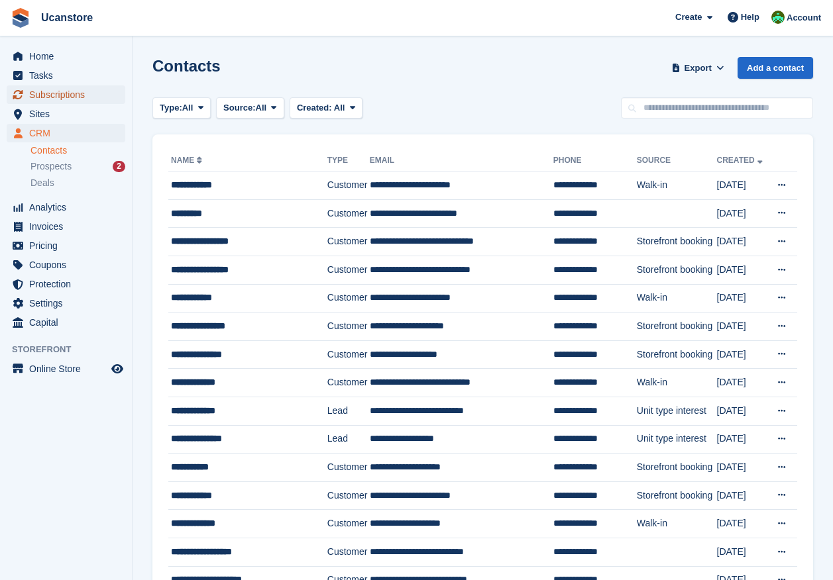
click at [56, 95] on span "Subscriptions" at bounding box center [69, 94] width 80 height 19
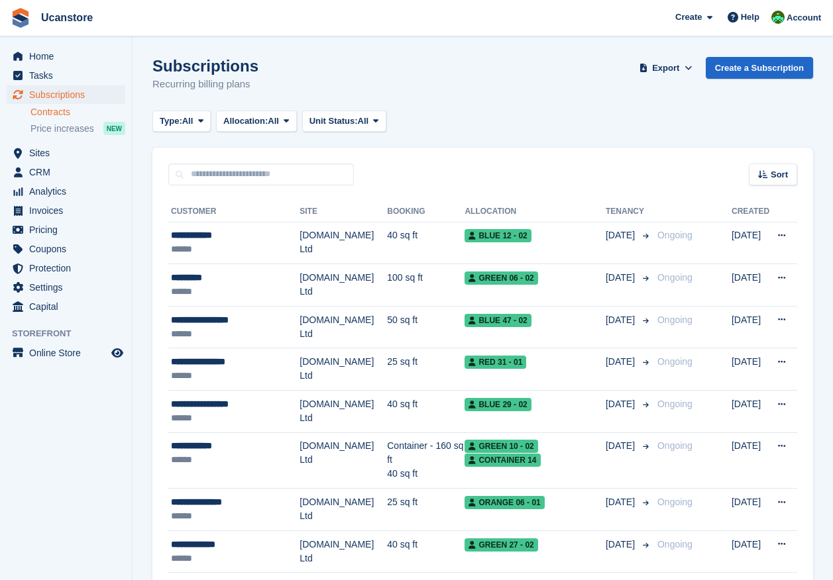
click at [43, 111] on link "Contracts" at bounding box center [77, 112] width 95 height 13
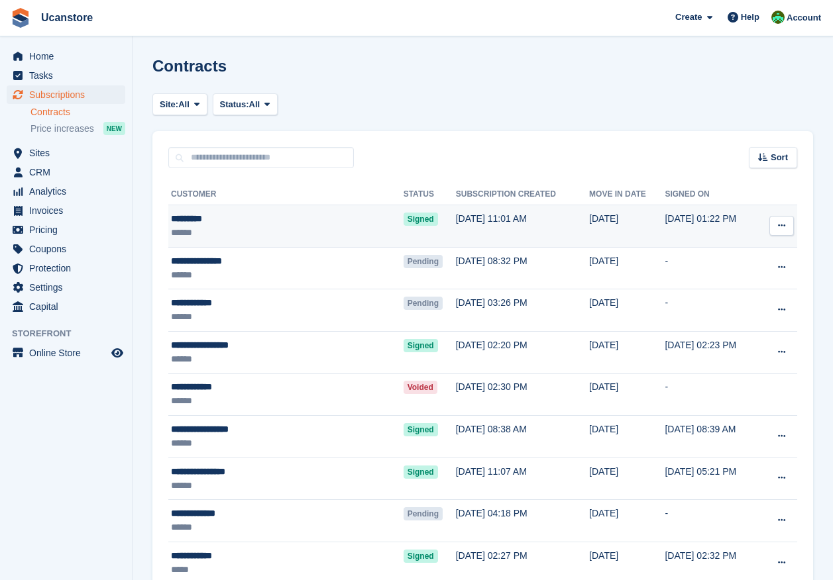
click at [329, 218] on div "*********" at bounding box center [258, 219] width 174 height 14
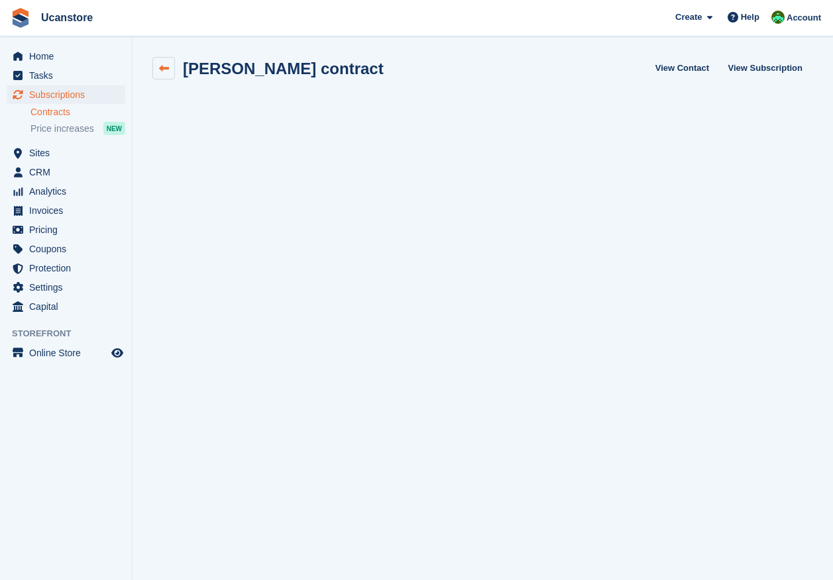
click at [167, 64] on icon at bounding box center [164, 69] width 10 height 10
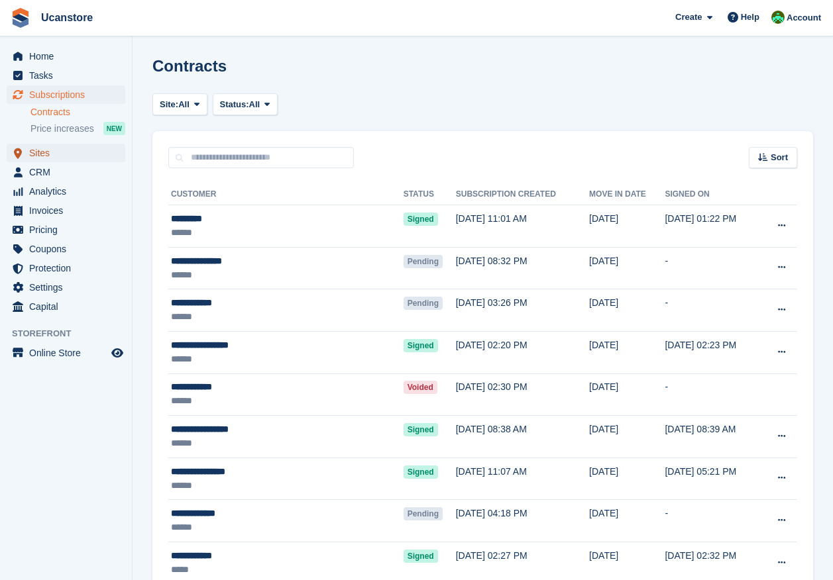
click at [41, 157] on span "Sites" at bounding box center [69, 153] width 80 height 19
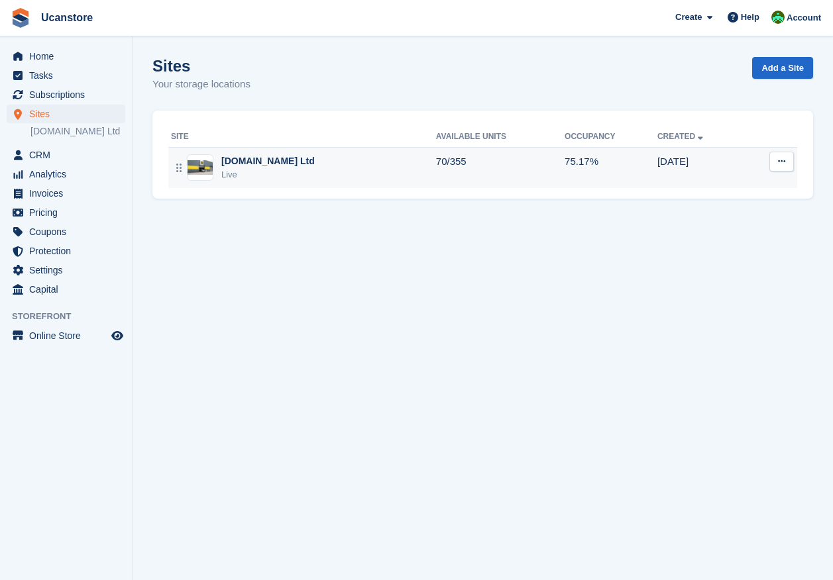
click at [288, 161] on div "[DOMAIN_NAME] Ltd" at bounding box center [267, 161] width 93 height 14
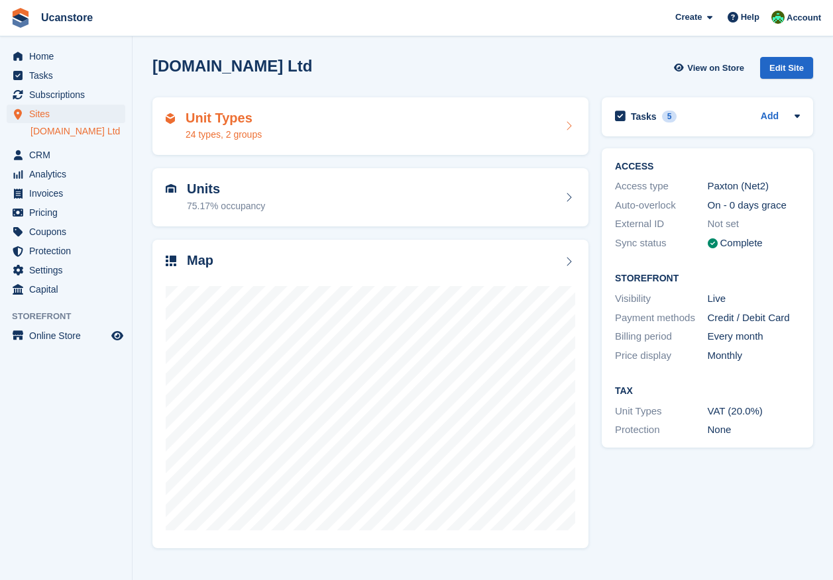
click at [262, 135] on div "Unit Types 24 types, 2 groups" at bounding box center [370, 127] width 409 height 32
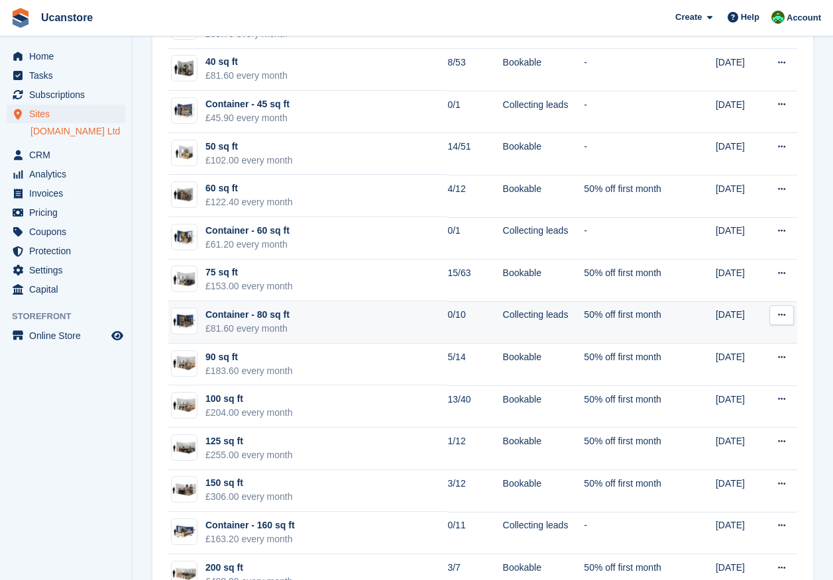
scroll to position [663, 0]
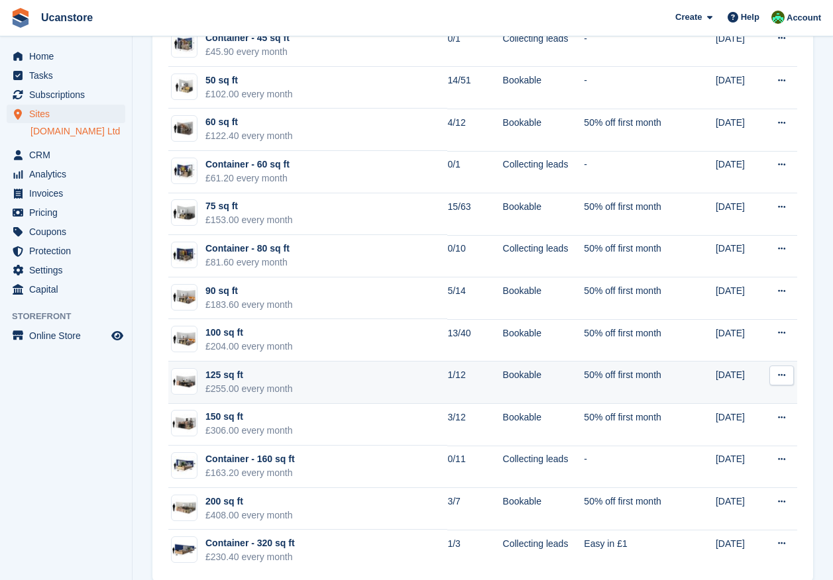
click at [408, 372] on td "125 sq ft £255.00 every month" at bounding box center [307, 383] width 279 height 42
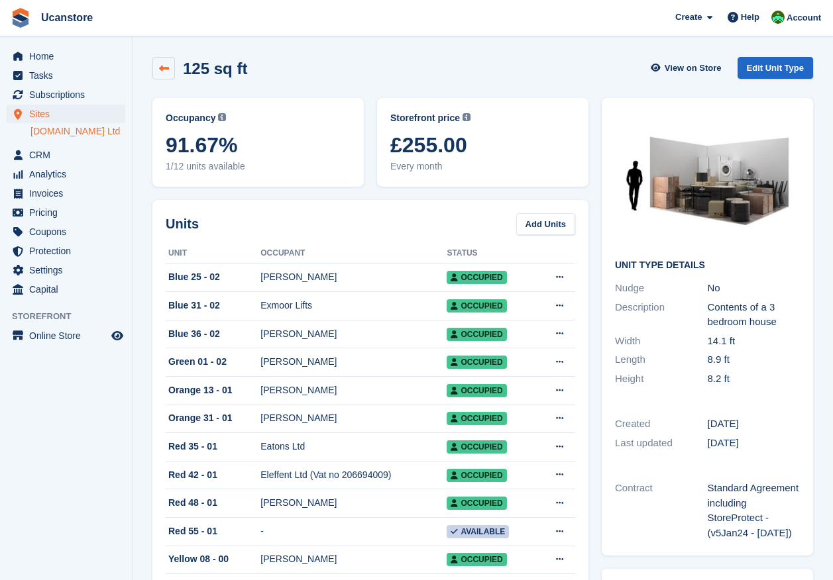
click at [163, 66] on icon at bounding box center [164, 69] width 10 height 10
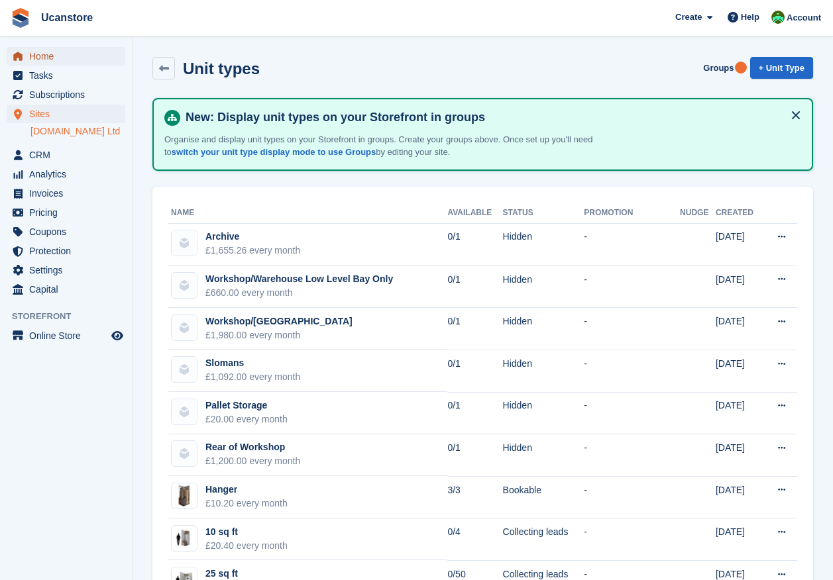
click at [53, 56] on span "Home" at bounding box center [69, 56] width 80 height 19
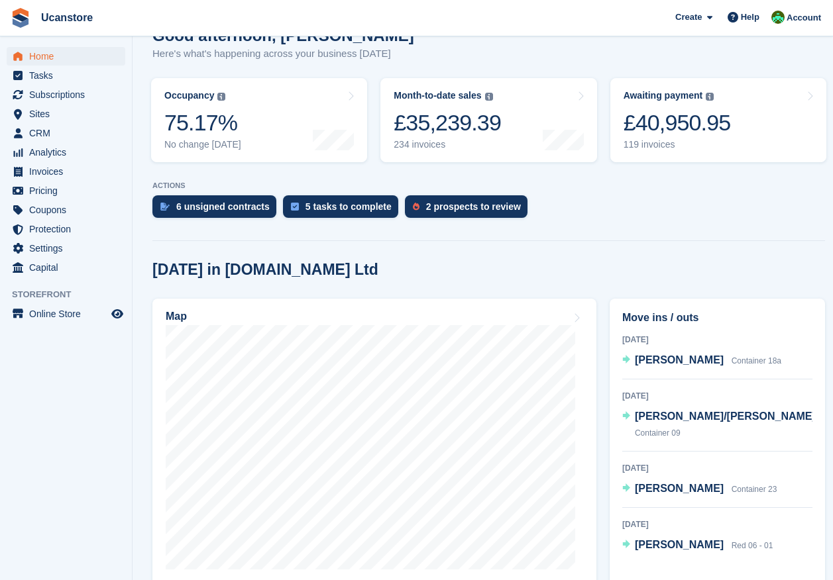
scroll to position [398, 0]
